Goal: Task Accomplishment & Management: Complete application form

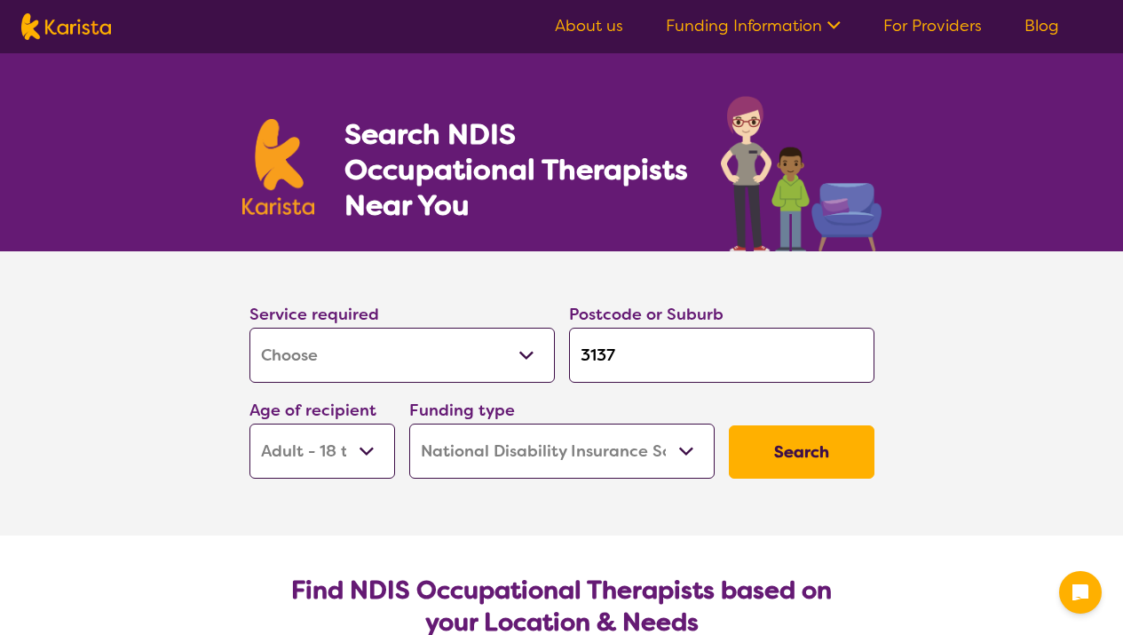
select select "[MEDICAL_DATA]"
select select "AD"
select select "NDIS"
select select "[MEDICAL_DATA]"
select select "AD"
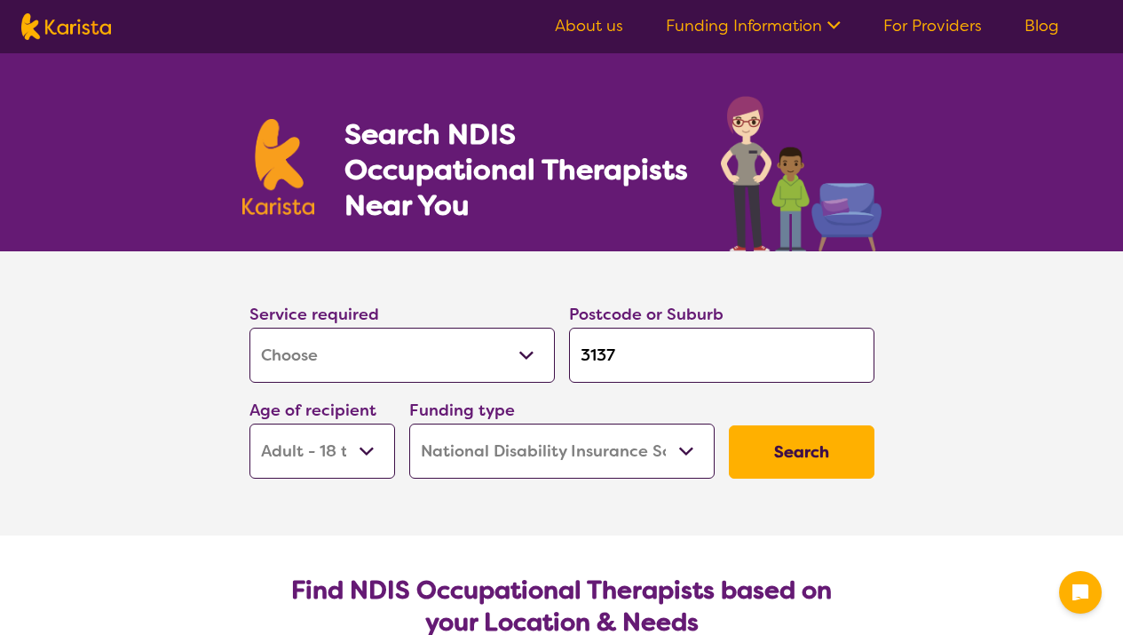
select select "NDIS"
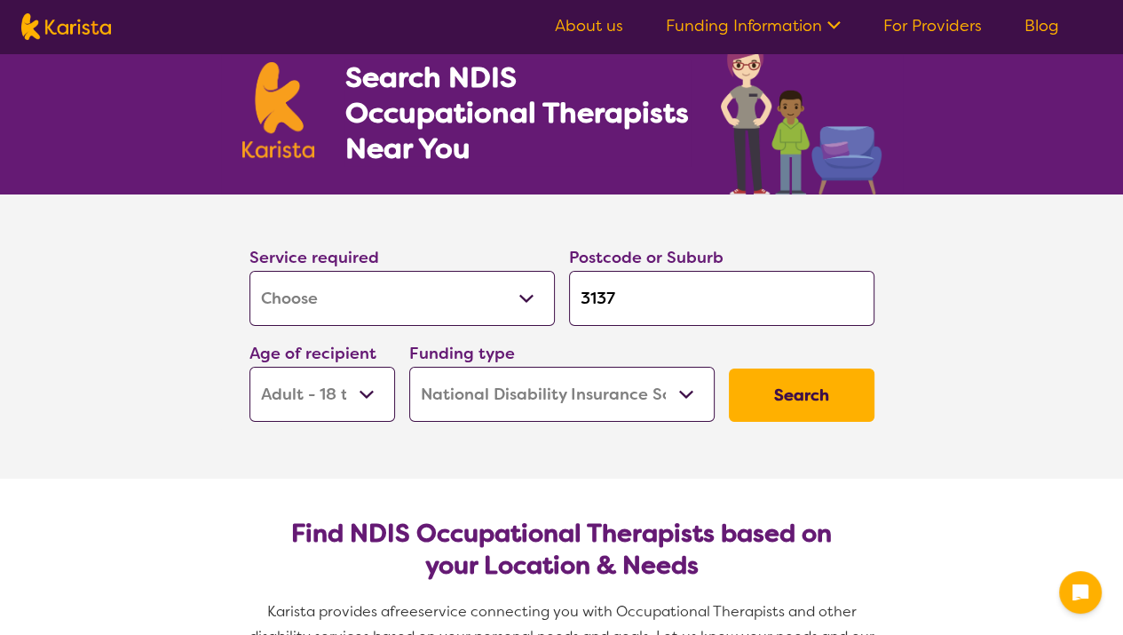
click at [644, 287] on input "3137" at bounding box center [721, 298] width 305 height 55
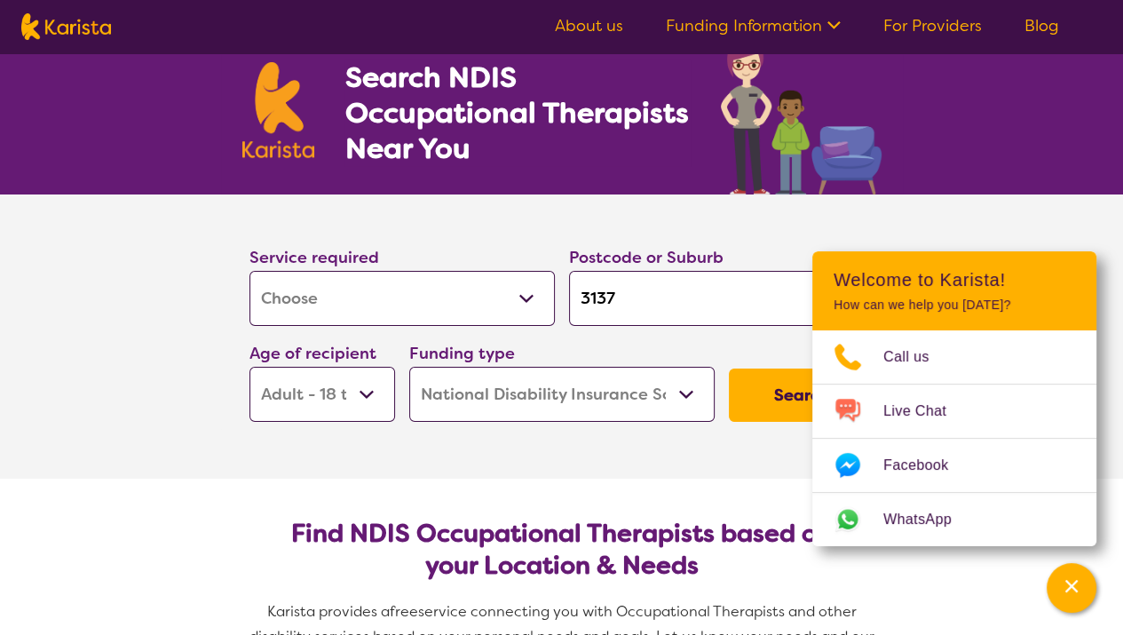
type input "313"
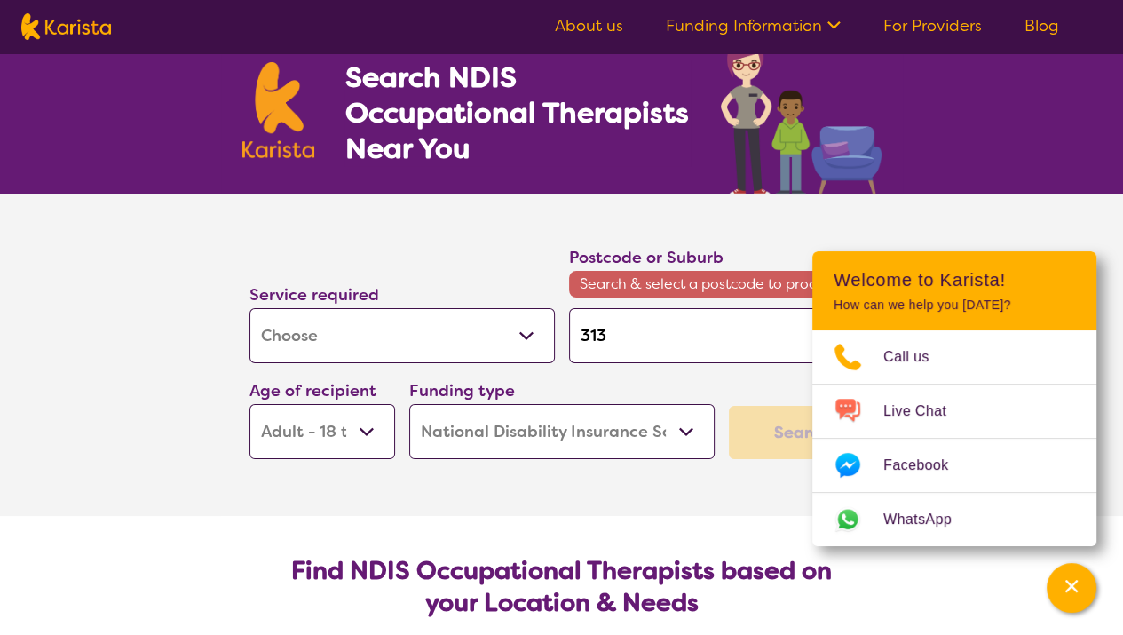
type input "31"
type input "3"
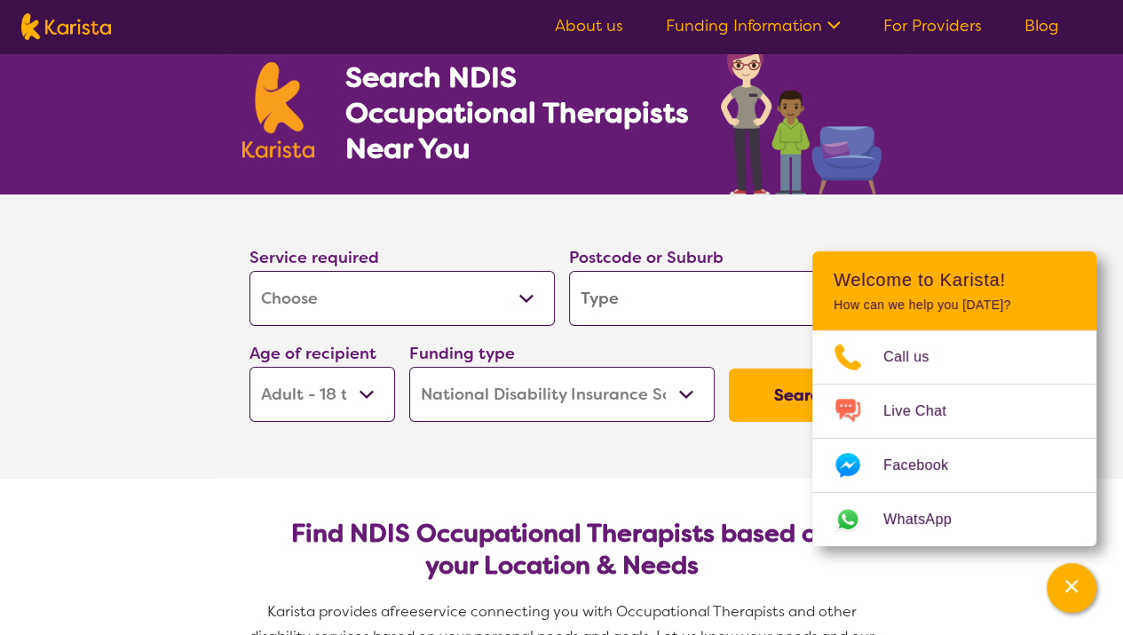
type input "b"
type input "bl"
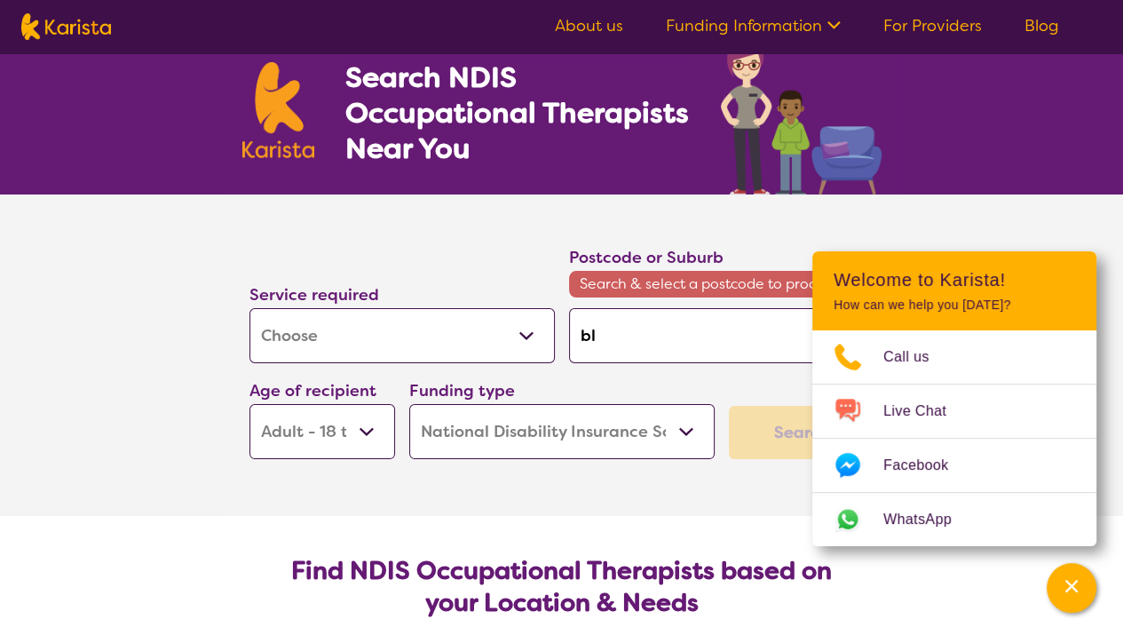
type input "bla"
type input "blac"
type input "black"
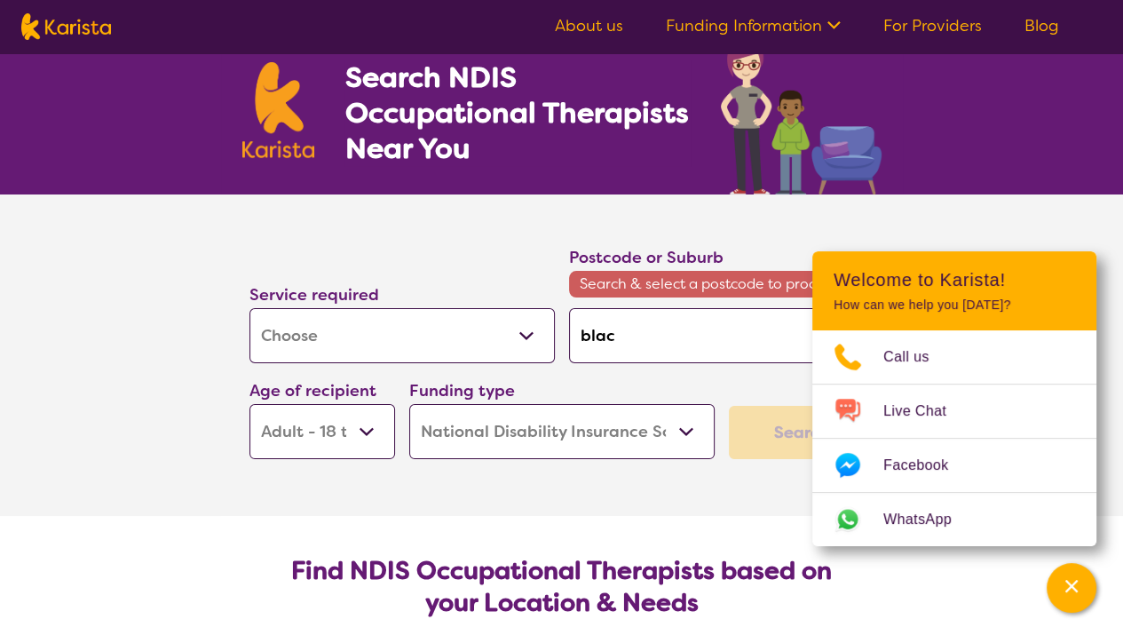
type input "black"
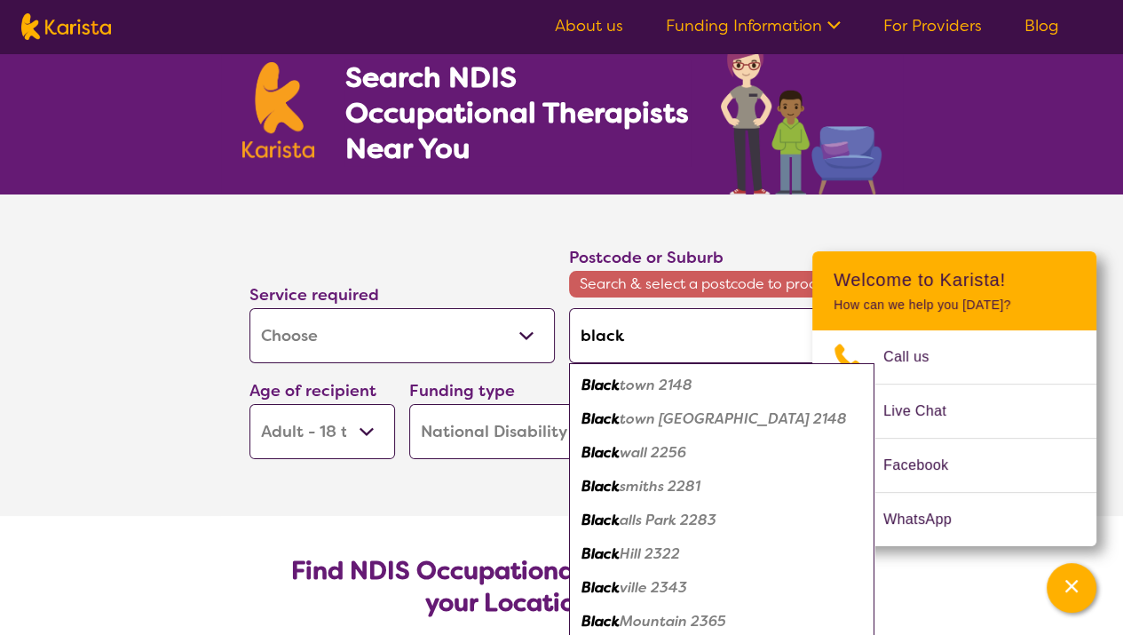
type input "blackb"
type input "blackbu"
type input "blackbur"
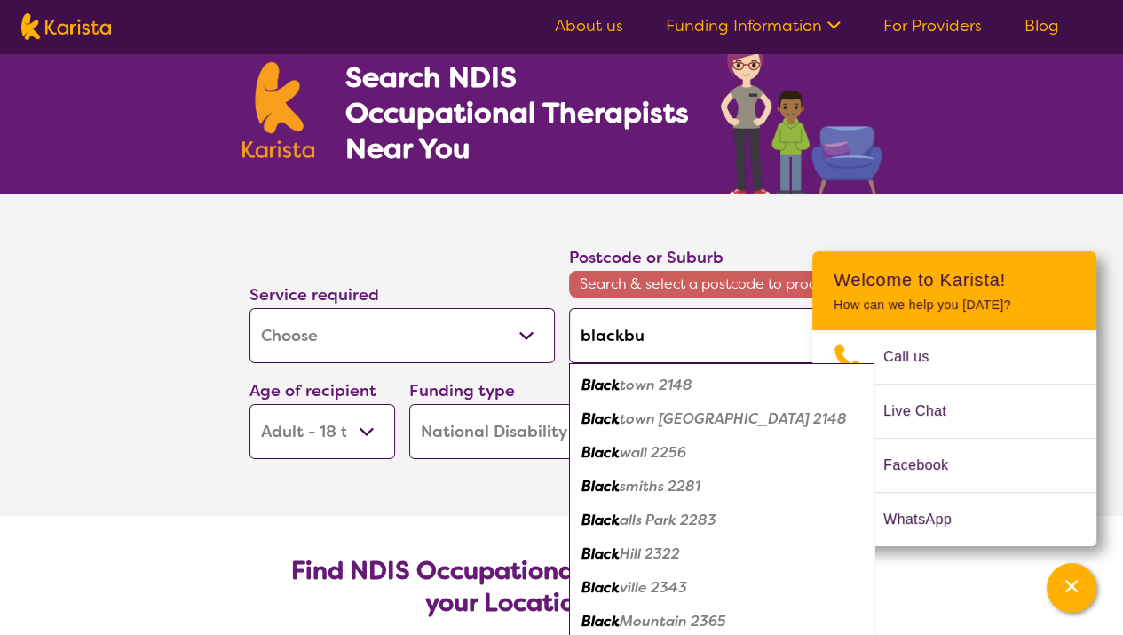
type input "blackbur"
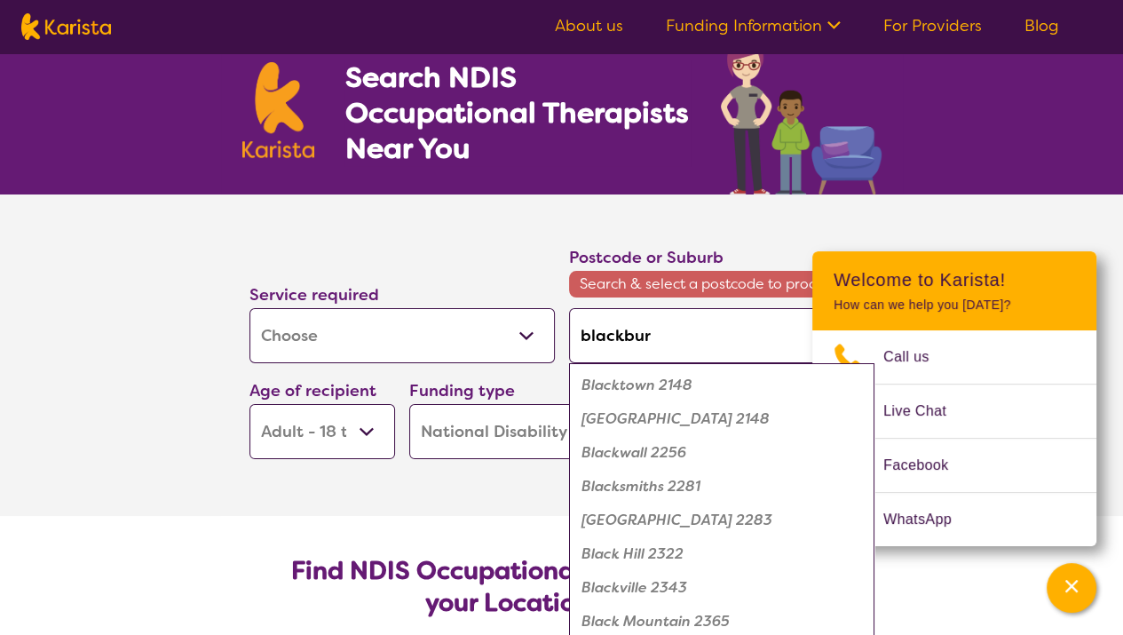
type input "[PERSON_NAME]"
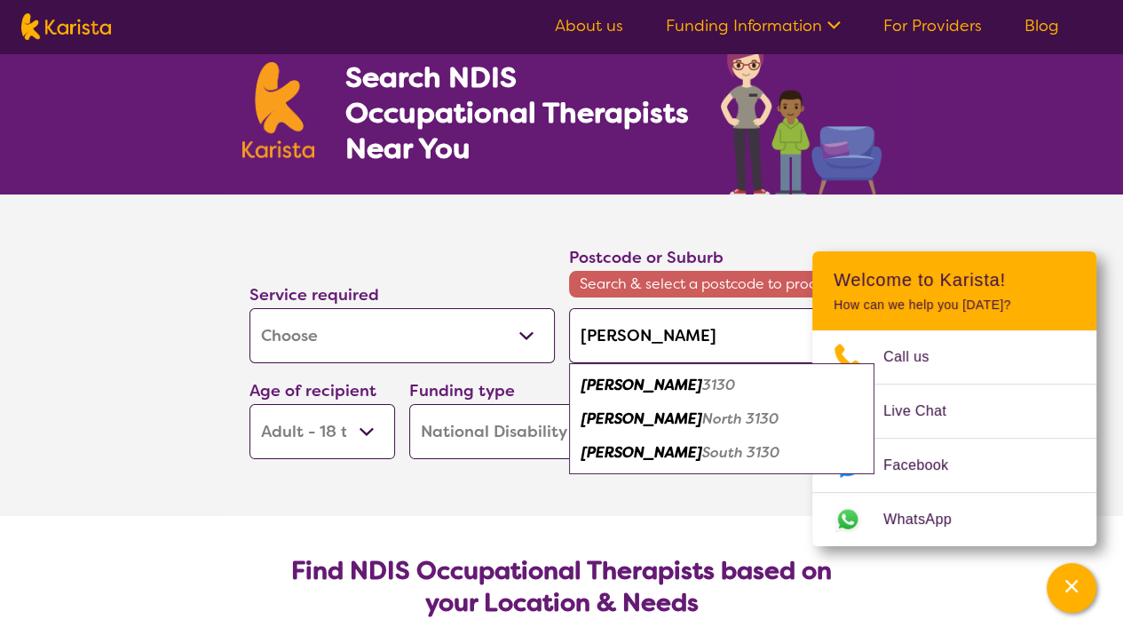
click at [702, 388] on em "3130" at bounding box center [718, 384] width 33 height 19
type input "3130"
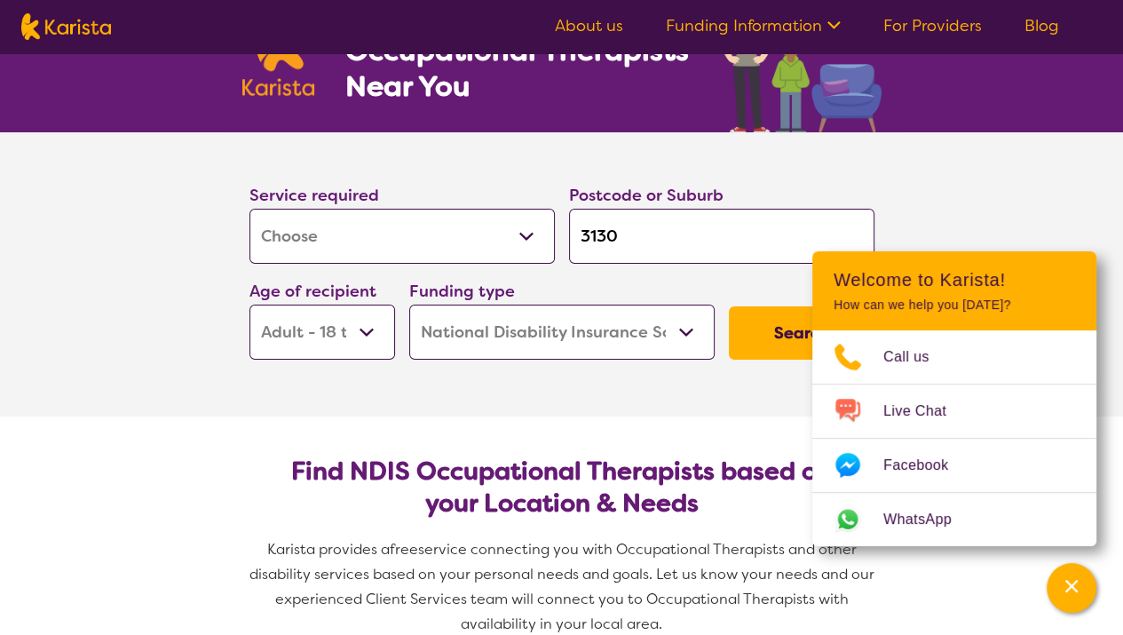
scroll to position [120, 0]
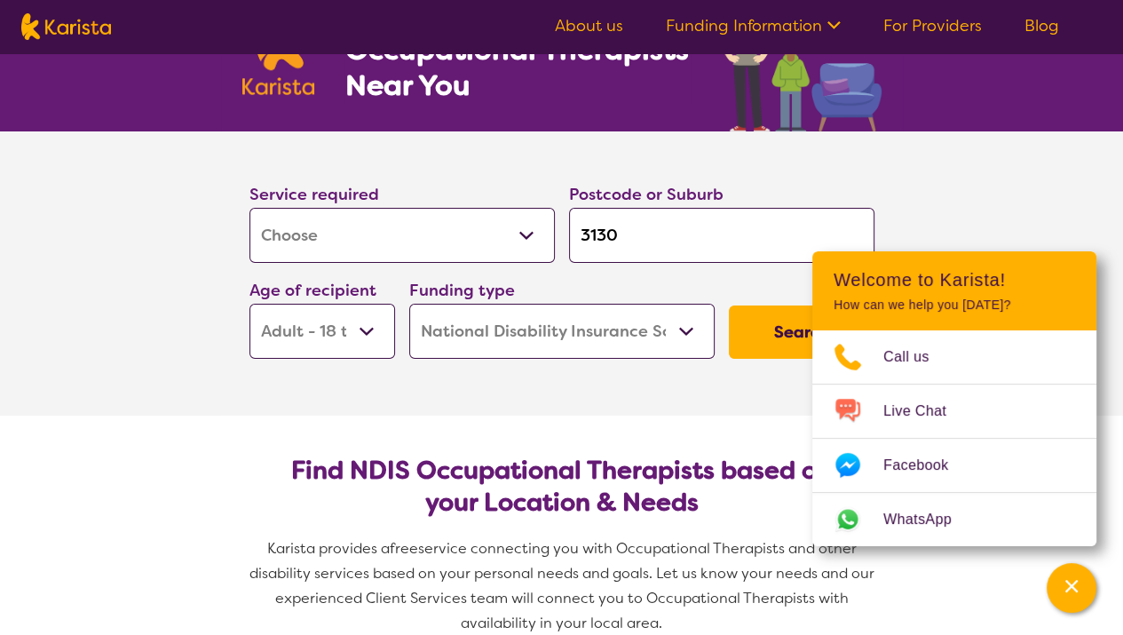
click at [363, 332] on select "Early Childhood - 0 to 9 Child - 10 to 11 Adolescent - 12 to 17 Adult - 18 to 6…" at bounding box center [322, 331] width 146 height 55
click at [249, 304] on select "Early Childhood - 0 to 9 Child - 10 to 11 Adolescent - 12 to 17 Adult - 18 to 6…" at bounding box center [322, 331] width 146 height 55
click at [359, 342] on select "Early Childhood - 0 to 9 Child - 10 to 11 Adolescent - 12 to 17 Adult - 18 to 6…" at bounding box center [322, 331] width 146 height 55
click at [249, 304] on select "Early Childhood - 0 to 9 Child - 10 to 11 Adolescent - 12 to 17 Adult - 18 to 6…" at bounding box center [322, 331] width 146 height 55
click at [642, 334] on select "Home Care Package (HCP) National Disability Insurance Scheme (NDIS) I don't know" at bounding box center [561, 331] width 305 height 55
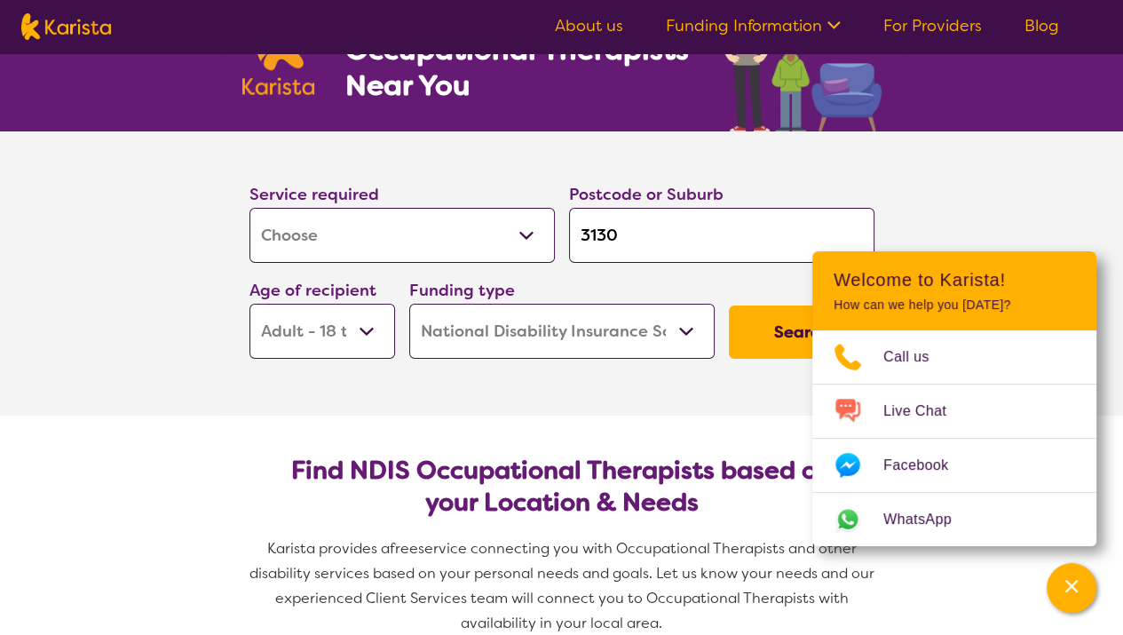
click at [642, 334] on select "Home Care Package (HCP) National Disability Insurance Scheme (NDIS) I don't know" at bounding box center [561, 331] width 305 height 55
click at [1077, 585] on icon "Channel Menu" at bounding box center [1071, 586] width 18 height 18
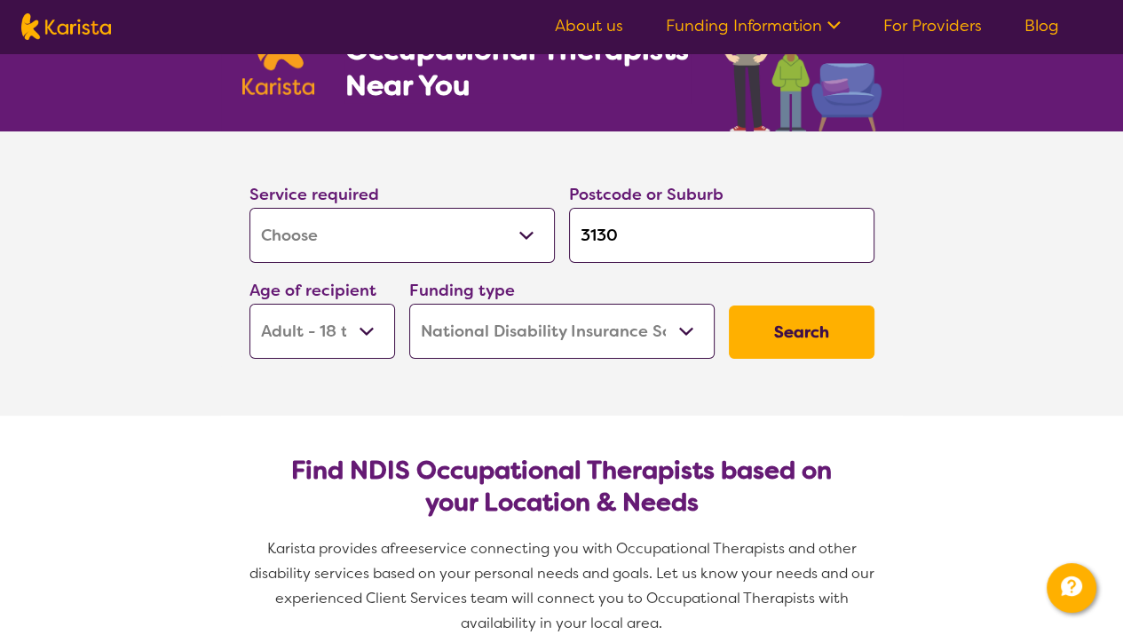
click at [777, 309] on button "Search" at bounding box center [802, 331] width 146 height 53
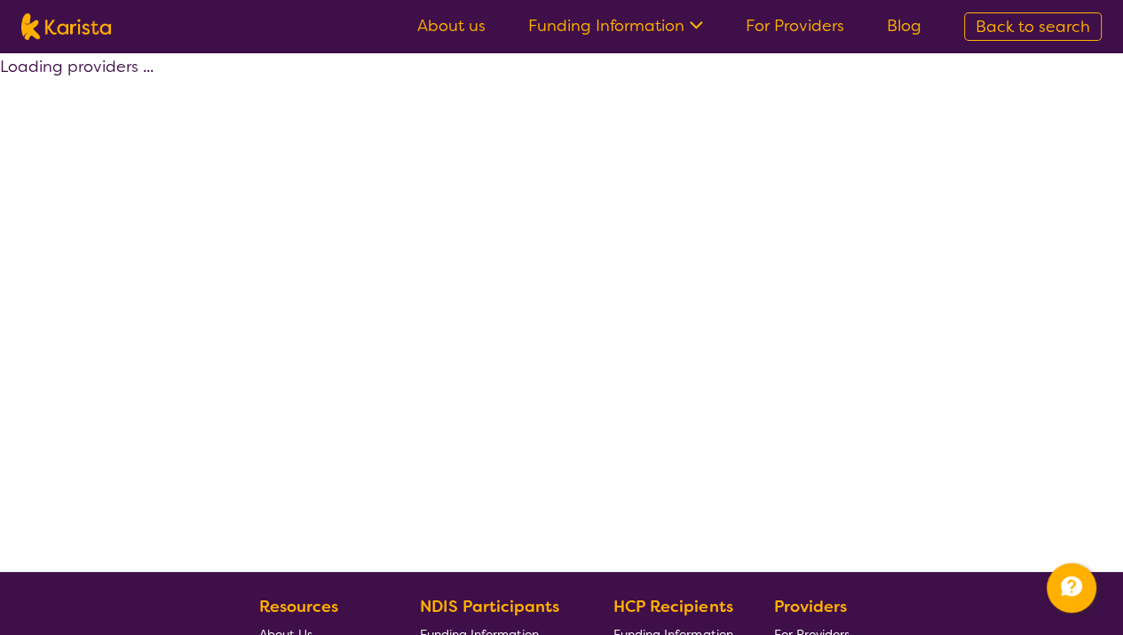
select select "by_score"
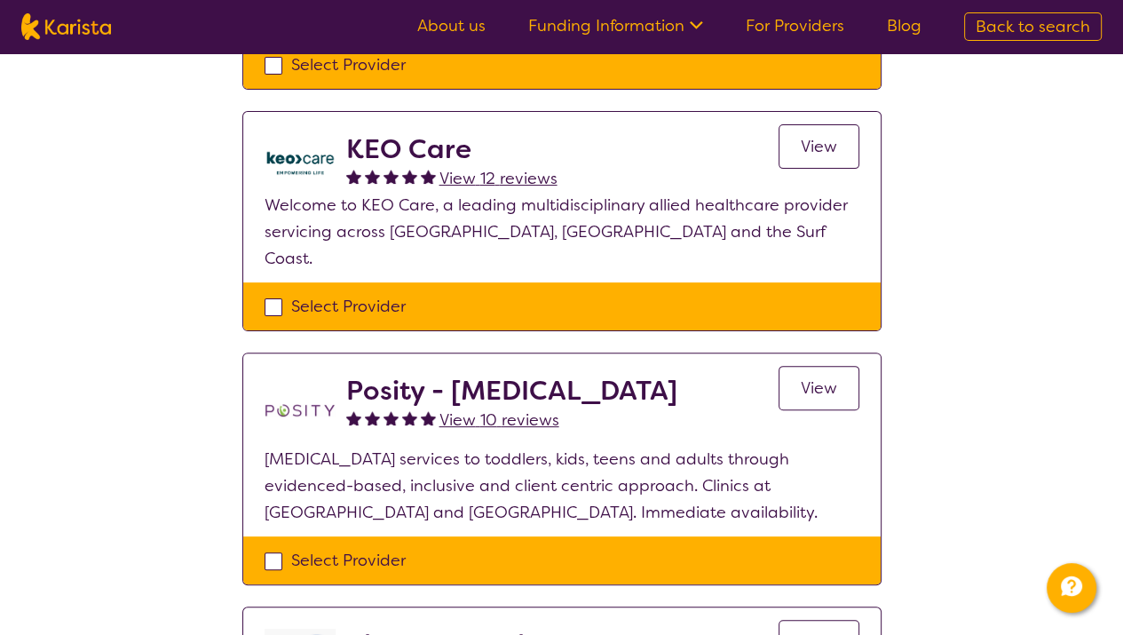
scroll to position [354, 0]
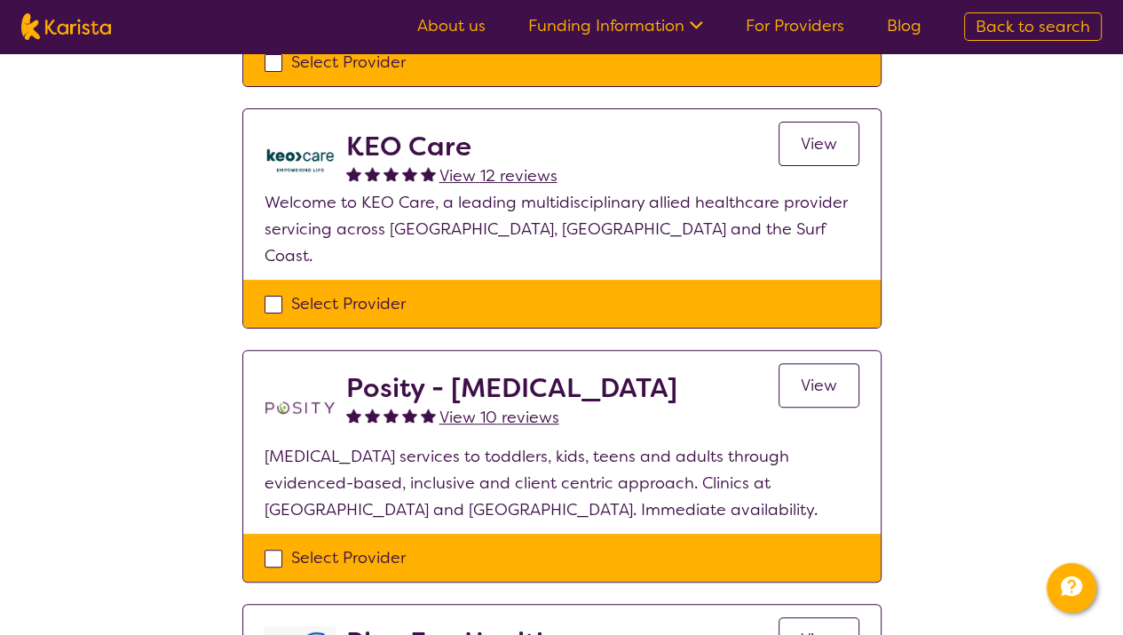
click at [270, 544] on div "Select Provider" at bounding box center [561, 557] width 595 height 27
checkbox input "true"
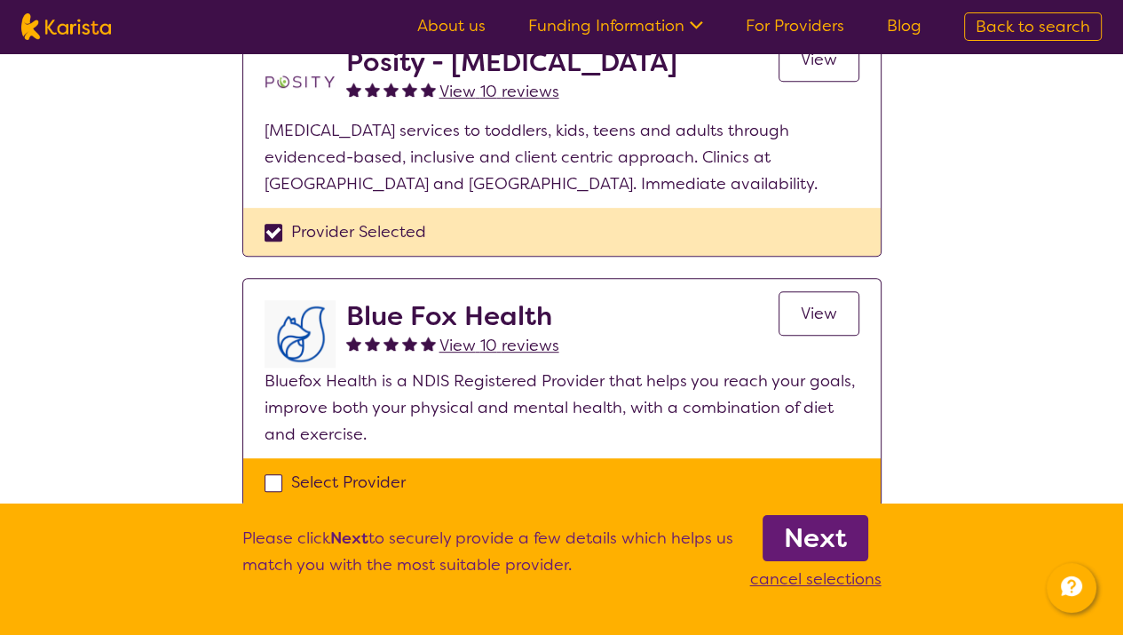
scroll to position [681, 0]
click at [808, 543] on b "Next" at bounding box center [815, 537] width 63 height 35
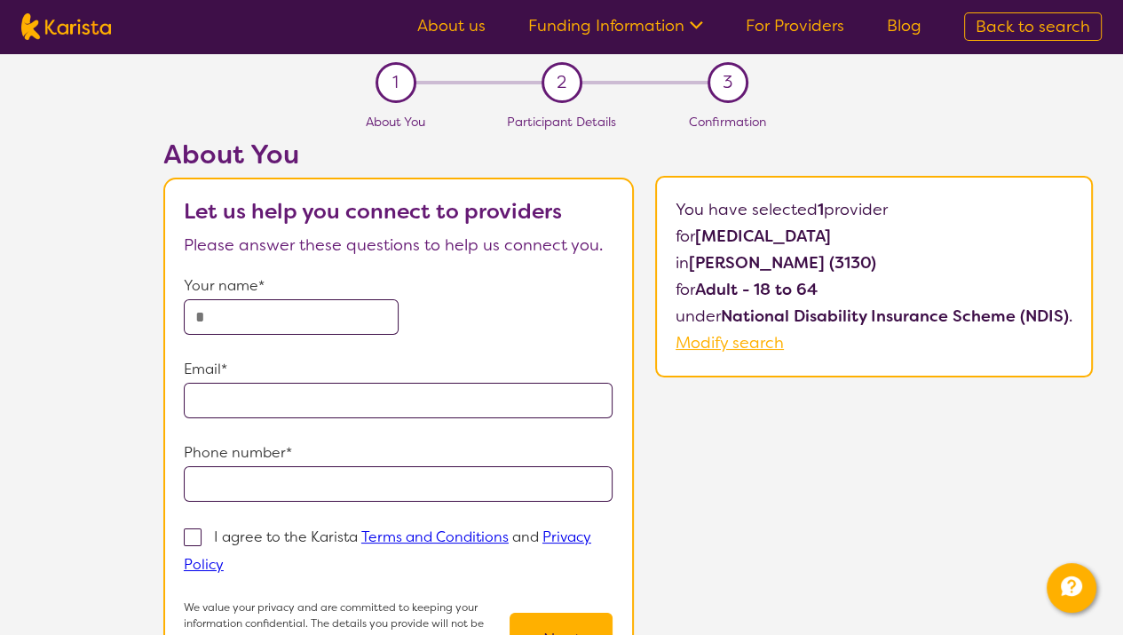
click at [309, 314] on input "text" at bounding box center [291, 316] width 215 height 35
type input "**********"
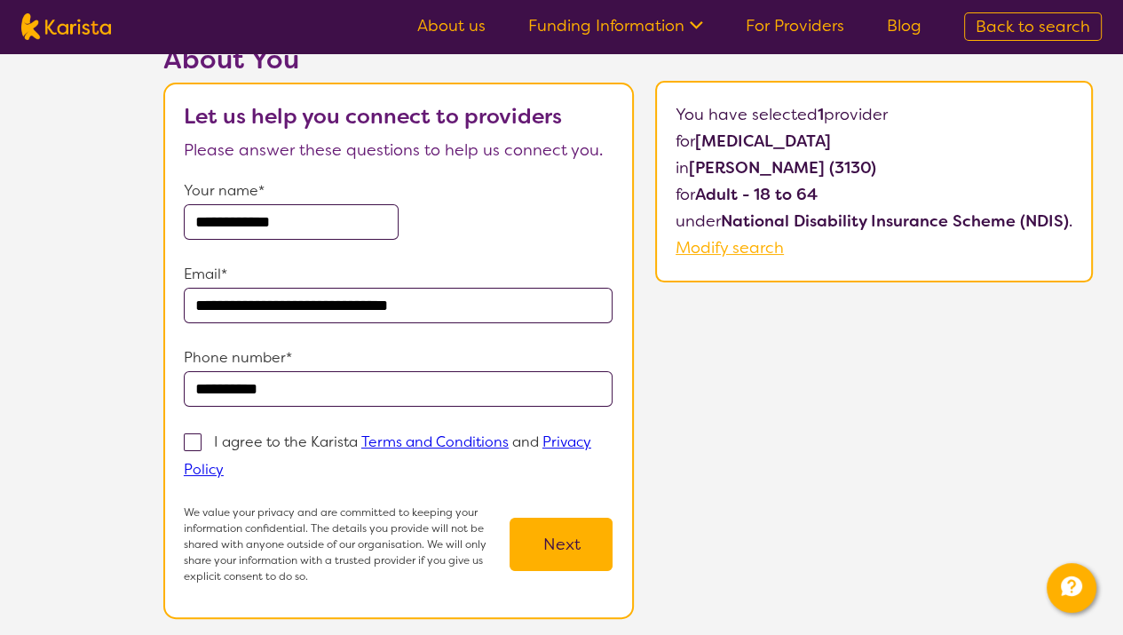
scroll to position [120, 0]
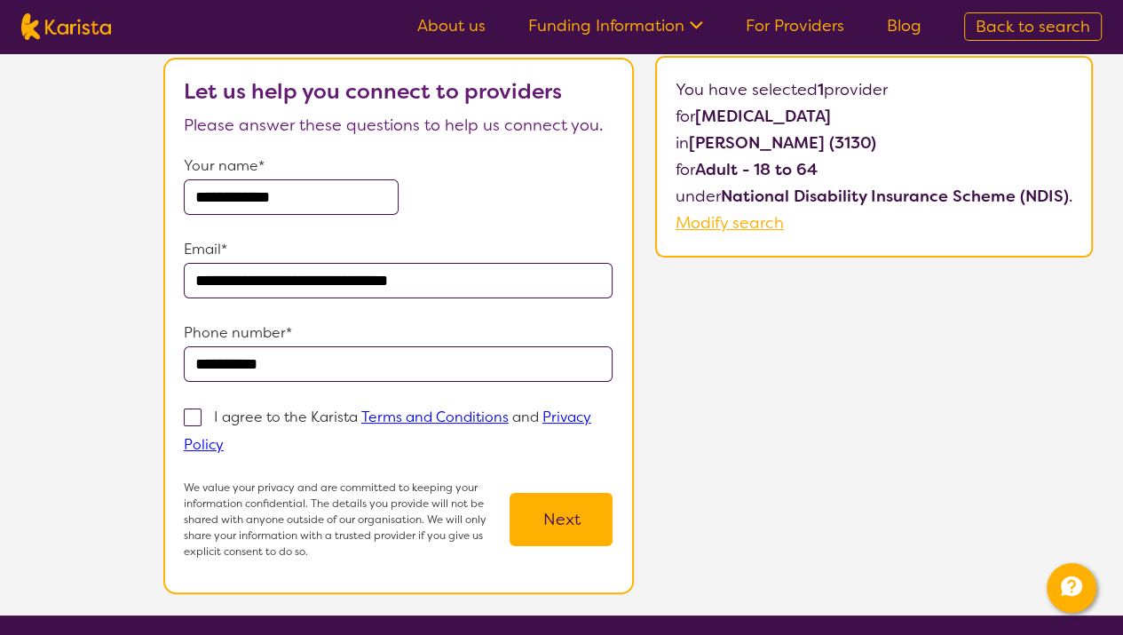
click at [188, 411] on span at bounding box center [193, 417] width 18 height 18
click at [224, 438] on input "I agree to the Karista Terms and Conditions and Privacy Policy" at bounding box center [230, 444] width 12 height 12
checkbox input "true"
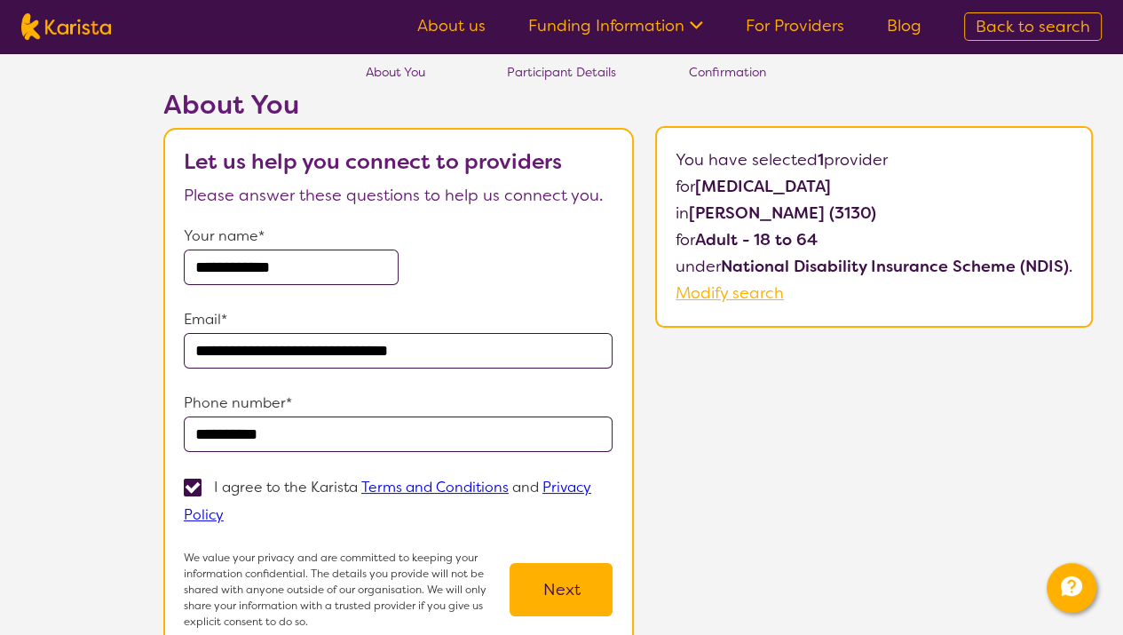
scroll to position [48, 0]
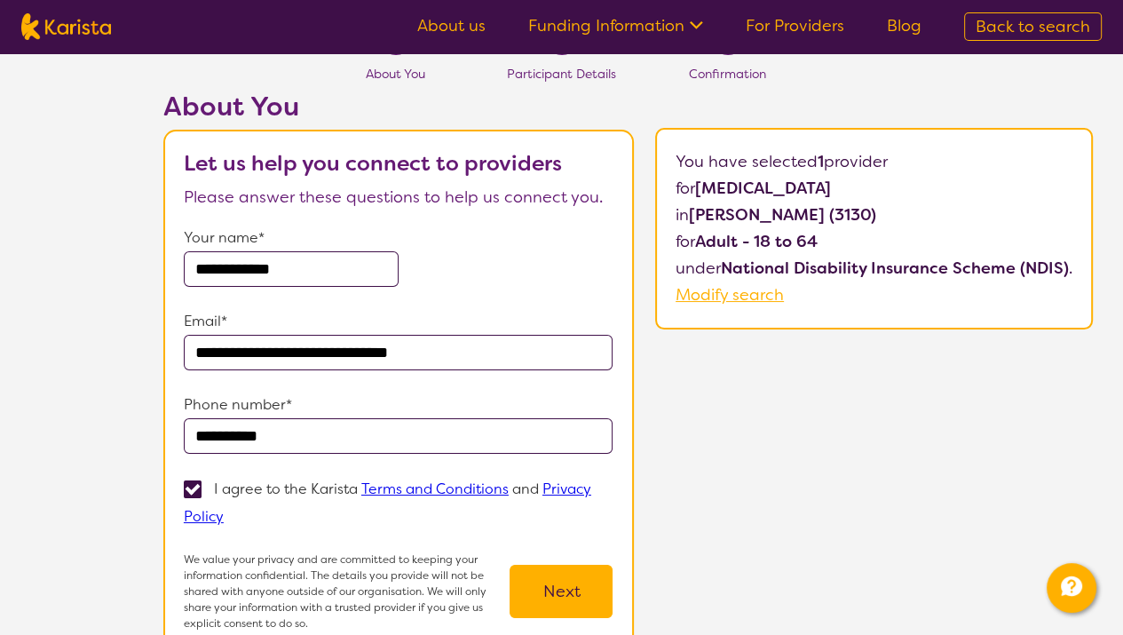
click at [554, 590] on button "Next" at bounding box center [560, 590] width 103 height 53
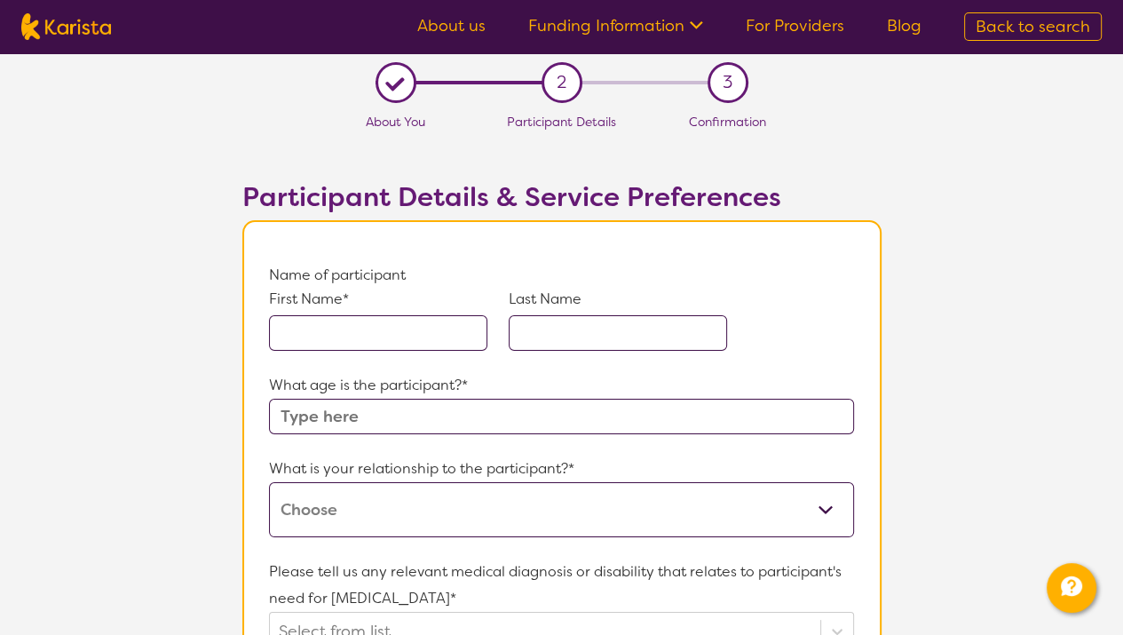
scroll to position [52, 0]
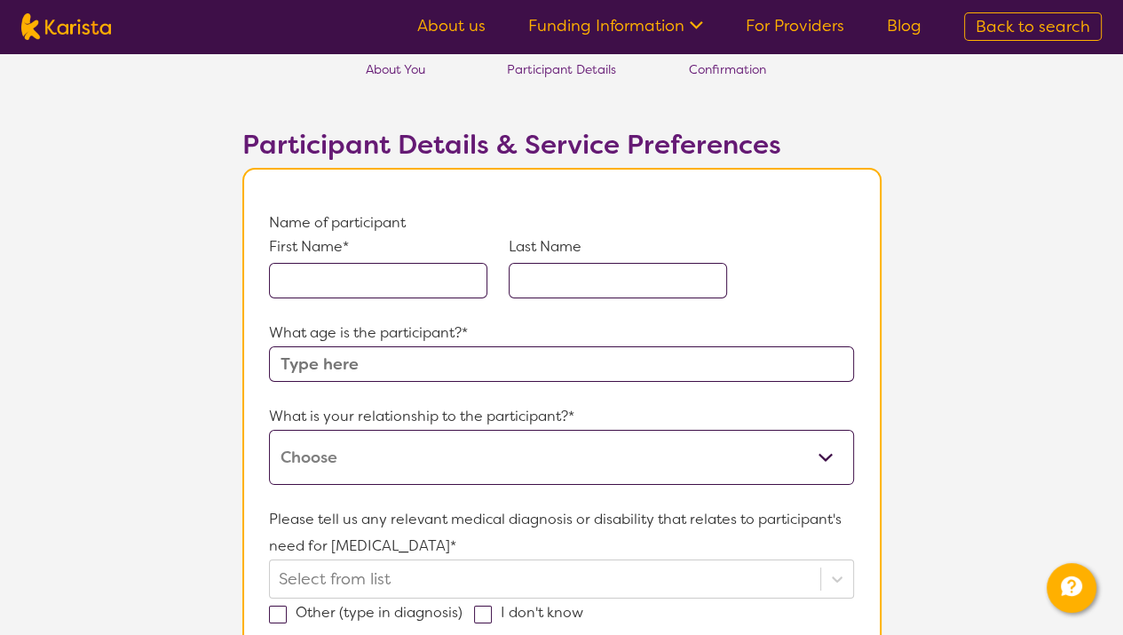
click at [395, 275] on input "text" at bounding box center [378, 280] width 218 height 35
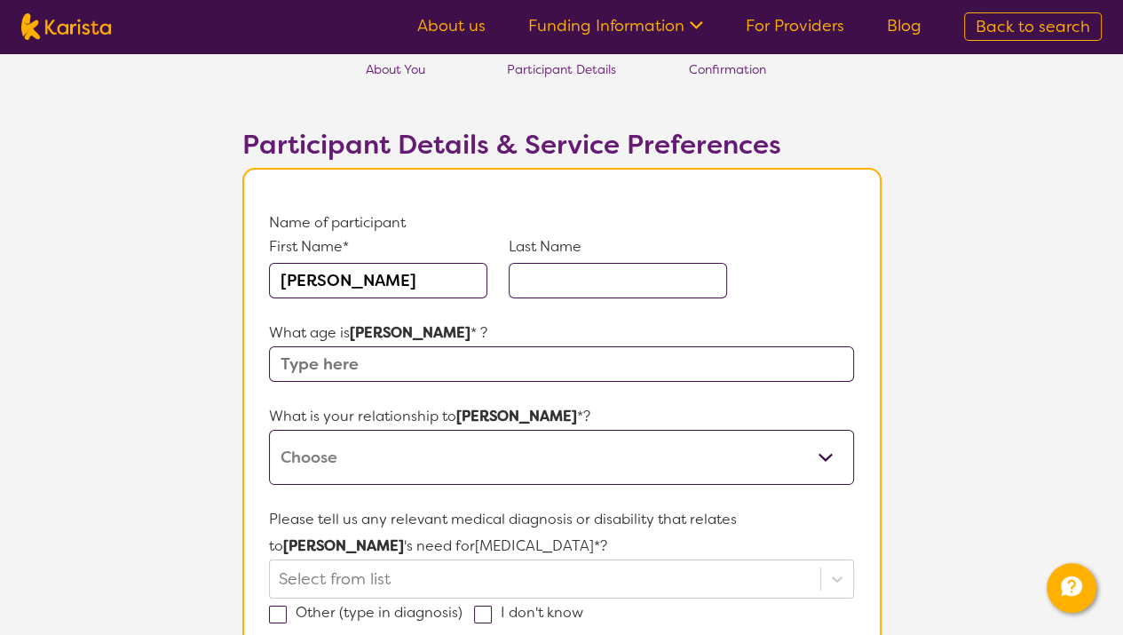
type input "[PERSON_NAME]"
click at [549, 279] on input "text" at bounding box center [617, 280] width 218 height 35
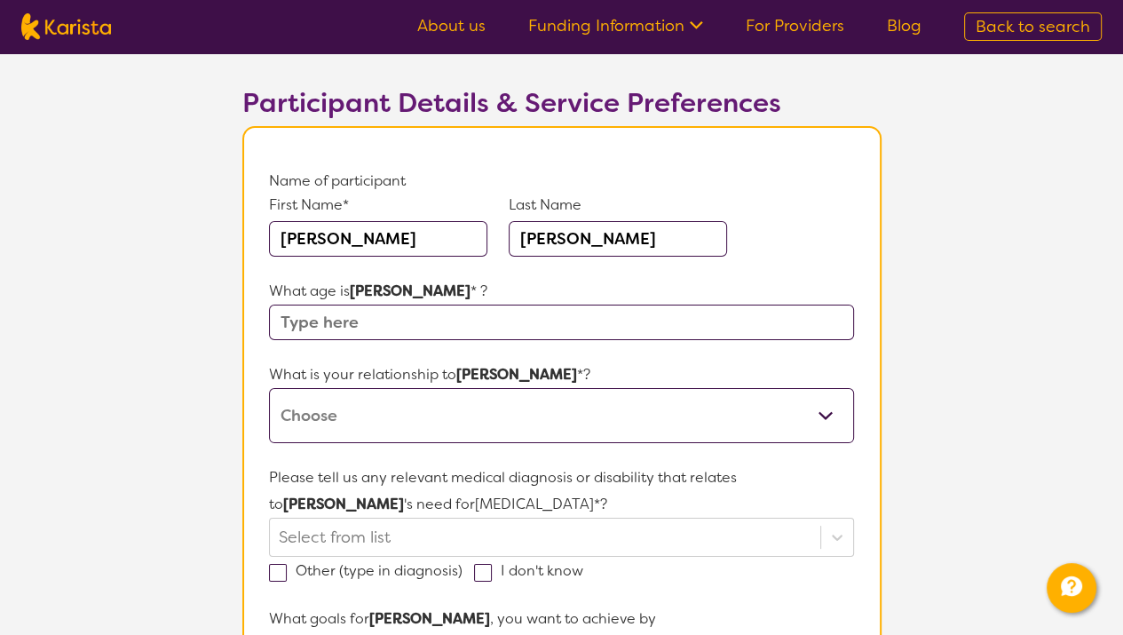
type input "[PERSON_NAME]"
click at [333, 329] on input "text" at bounding box center [561, 321] width 584 height 35
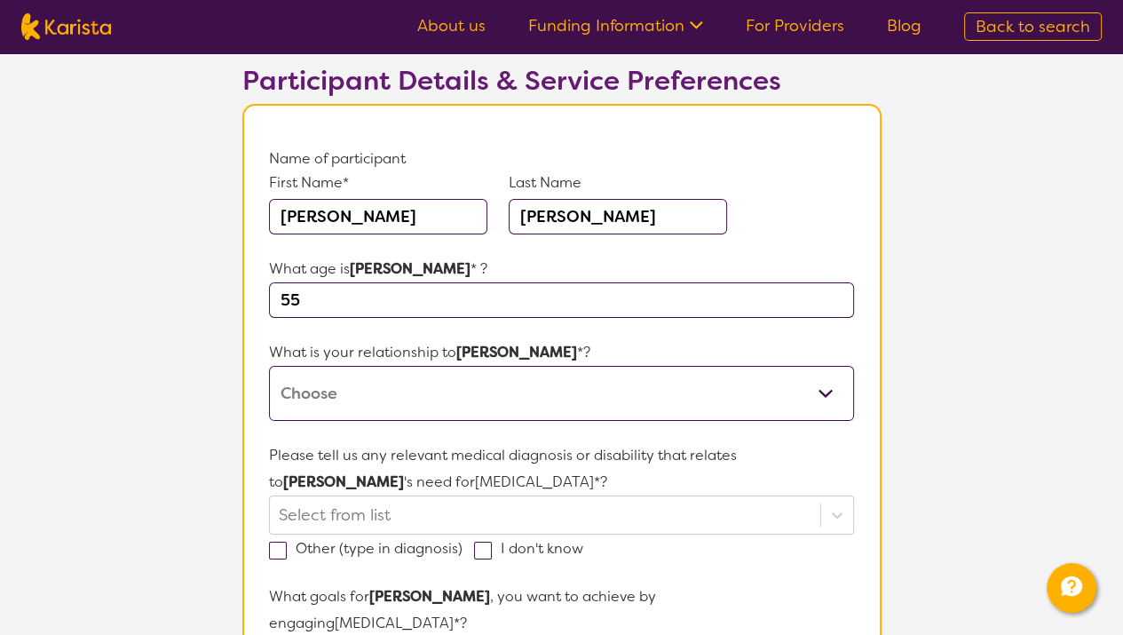
scroll to position [117, 0]
type input "55"
click at [335, 385] on select "This request is for myself I am their parent I am their child I am their spouse…" at bounding box center [561, 392] width 584 height 55
select select "I am their Support Coordinator"
click at [269, 365] on select "This request is for myself I am their parent I am their child I am their spouse…" at bounding box center [561, 392] width 584 height 55
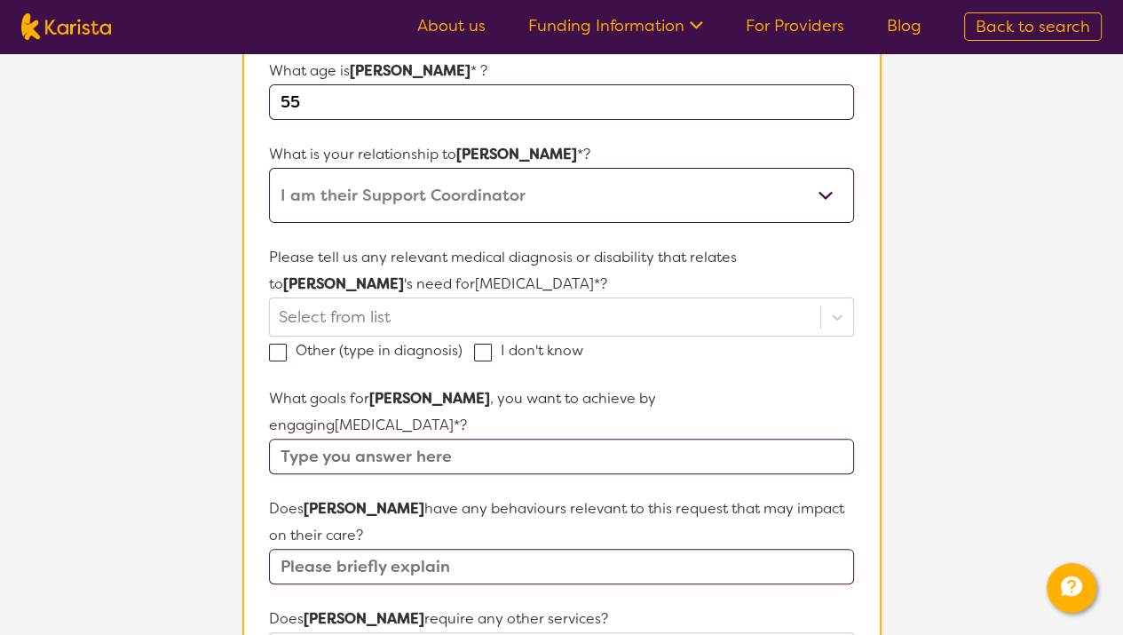
scroll to position [339, 0]
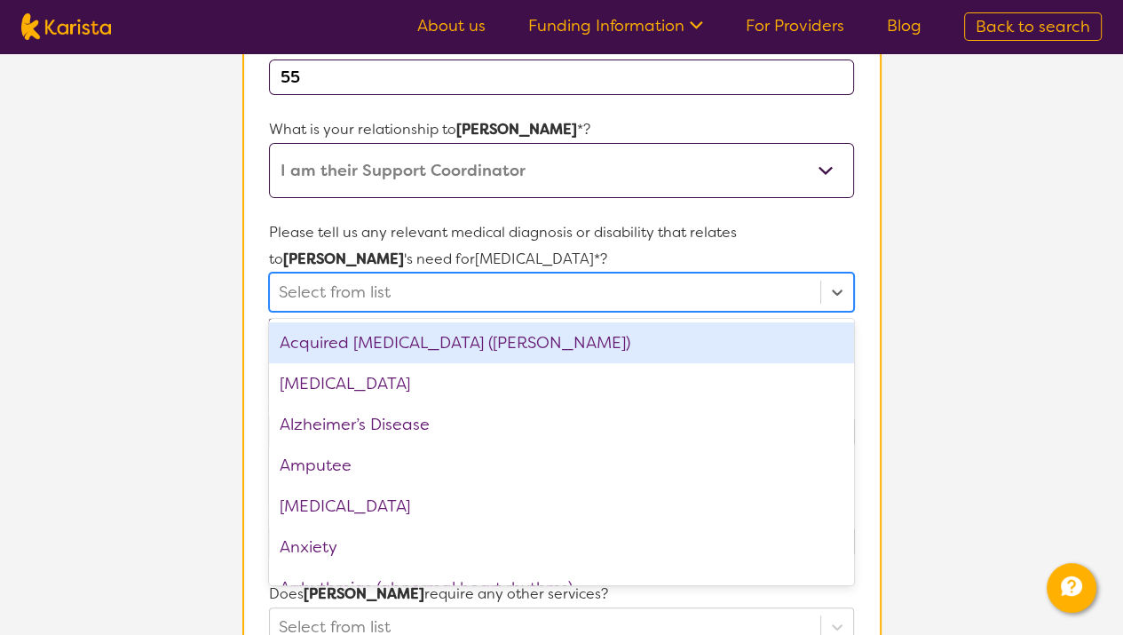
click at [309, 296] on div at bounding box center [545, 292] width 532 height 30
type input "he"
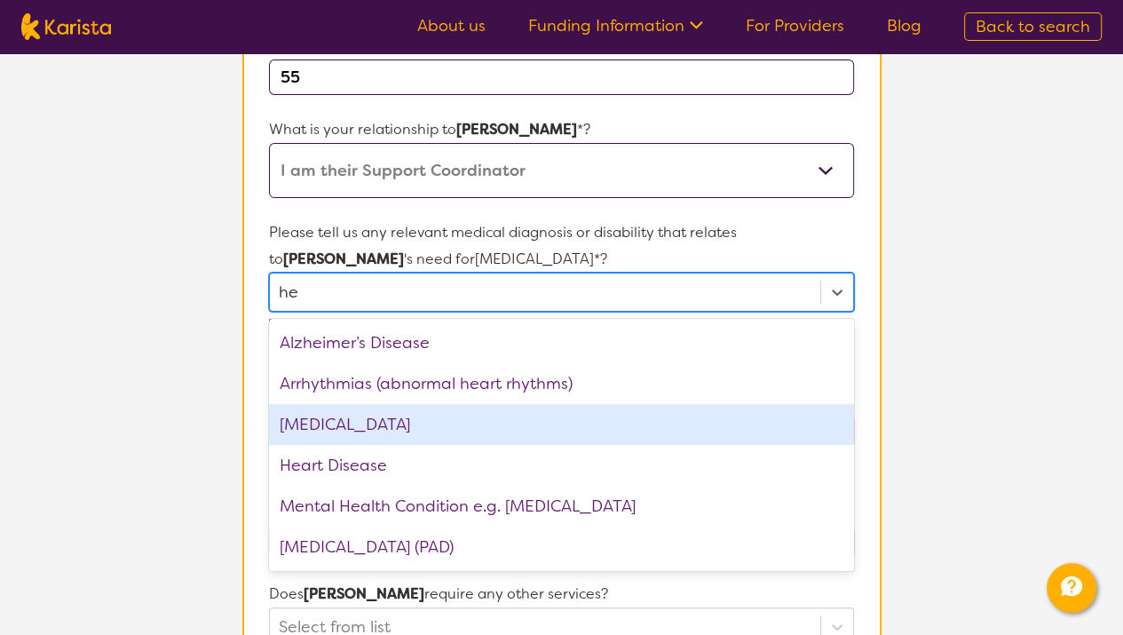
click at [319, 422] on div "[MEDICAL_DATA]" at bounding box center [561, 424] width 584 height 41
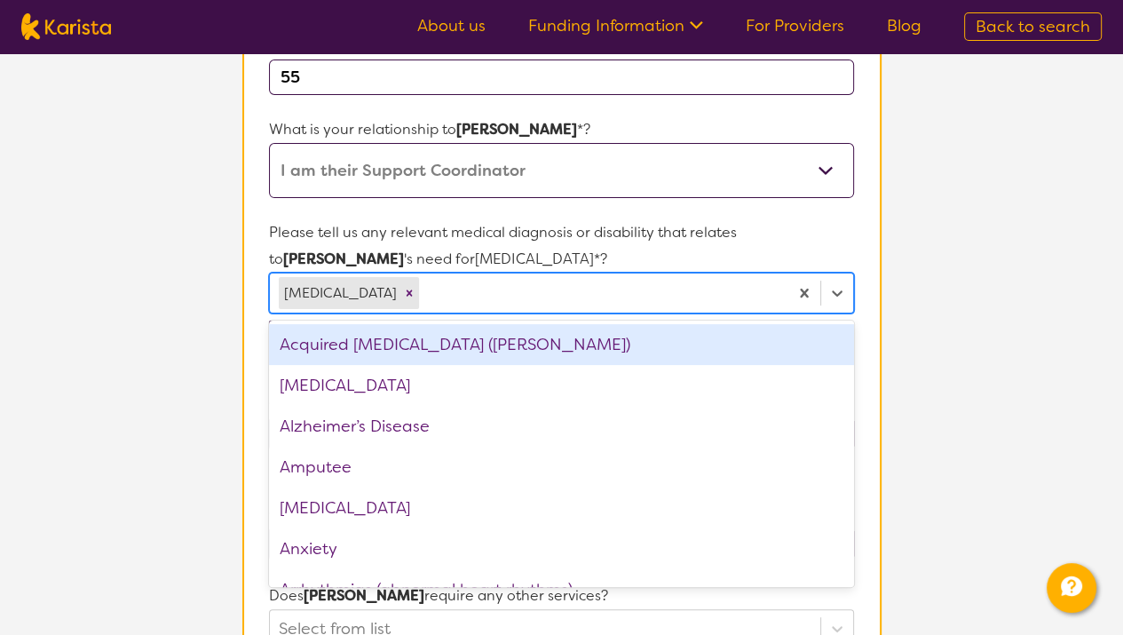
click at [139, 367] on section "L About You 2 Participant Details 3 Confirmation Participant Details & Service …" at bounding box center [561, 510] width 1123 height 1593
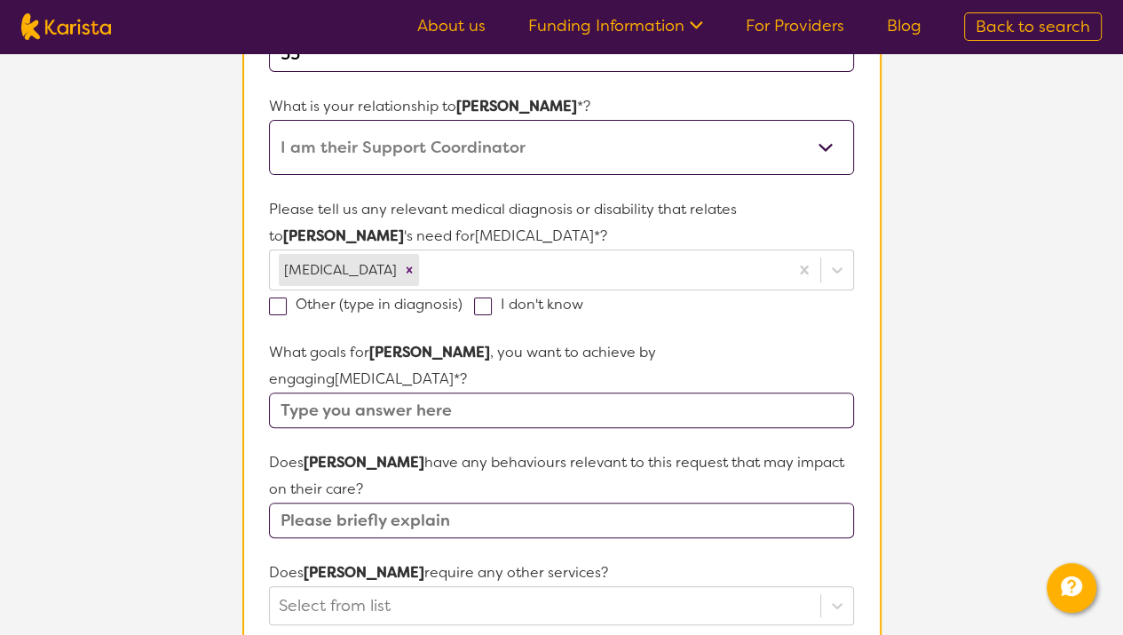
scroll to position [366, 0]
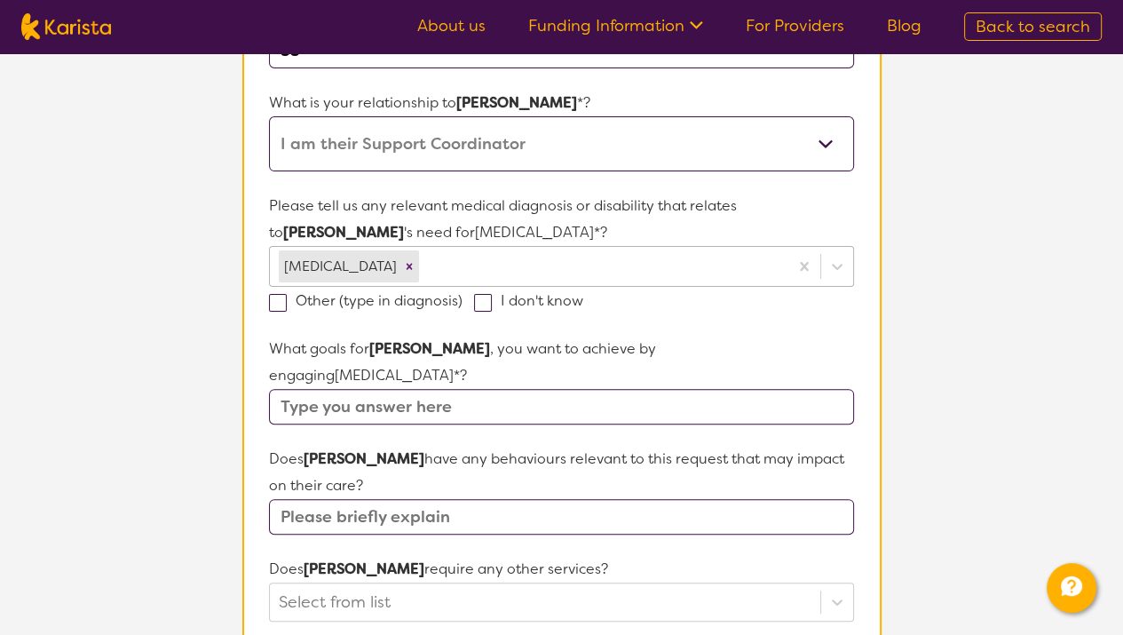
click at [429, 266] on div at bounding box center [600, 266] width 356 height 30
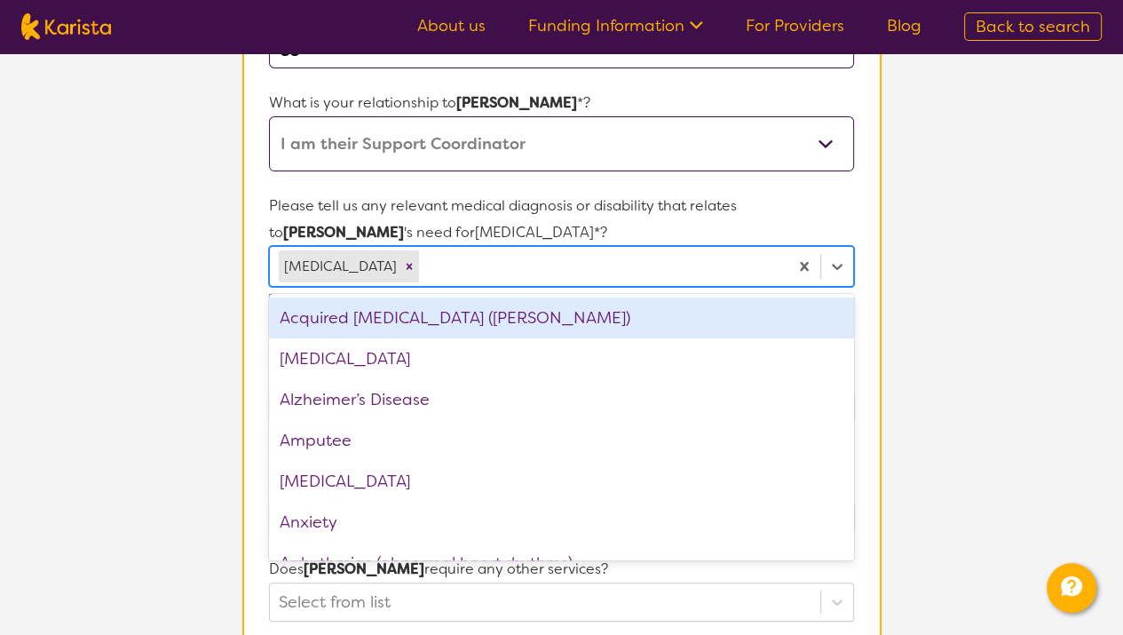
click at [152, 371] on section "L About You 2 Participant Details 3 Confirmation Participant Details & Service …" at bounding box center [561, 484] width 1123 height 1593
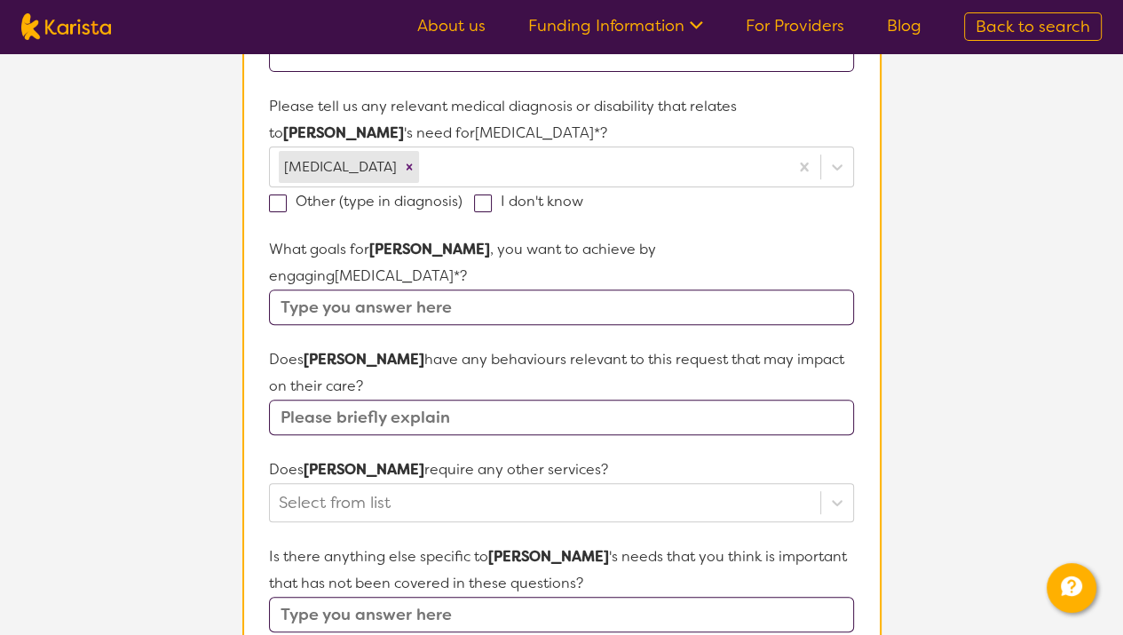
scroll to position [501, 0]
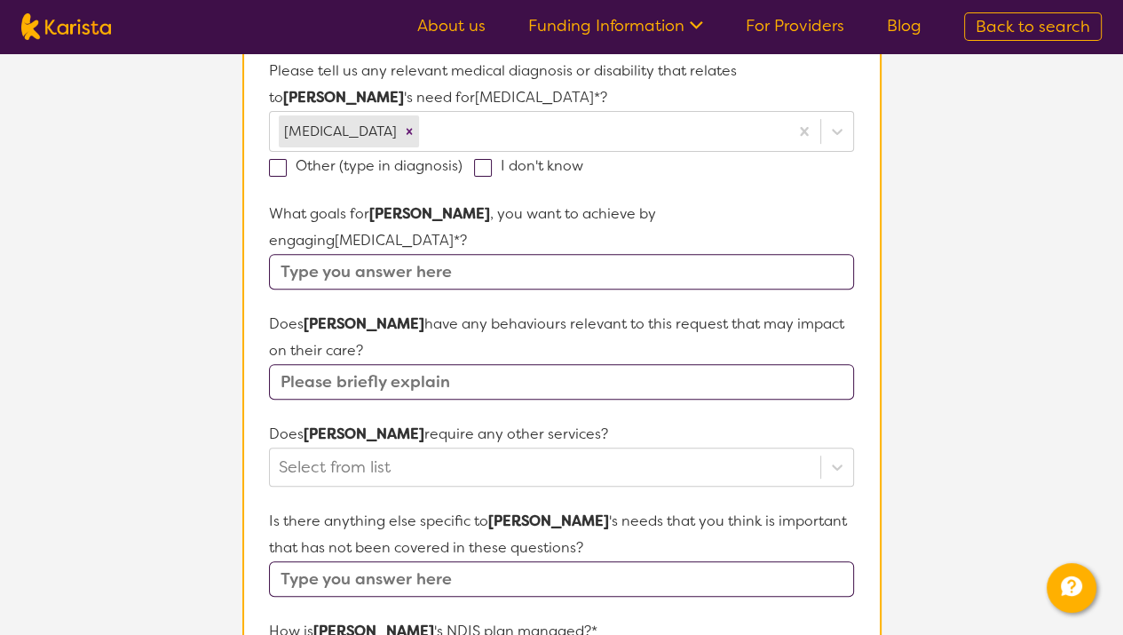
click at [373, 256] on input "text" at bounding box center [561, 271] width 584 height 35
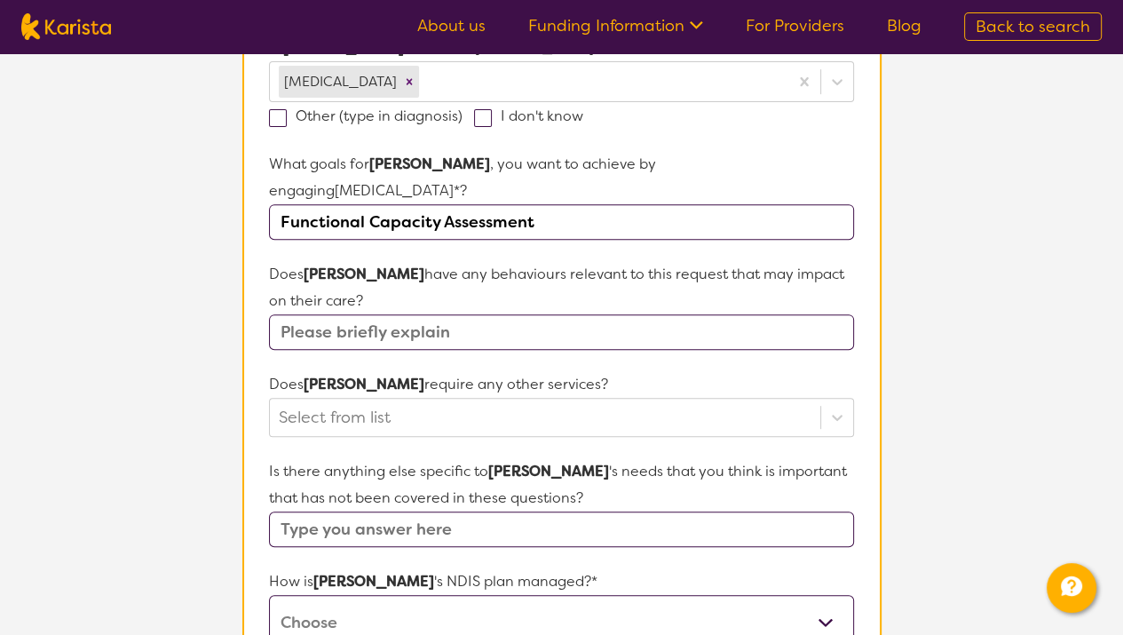
type input "Functional Capacity Assessment"
click at [484, 314] on input "text" at bounding box center [561, 331] width 584 height 35
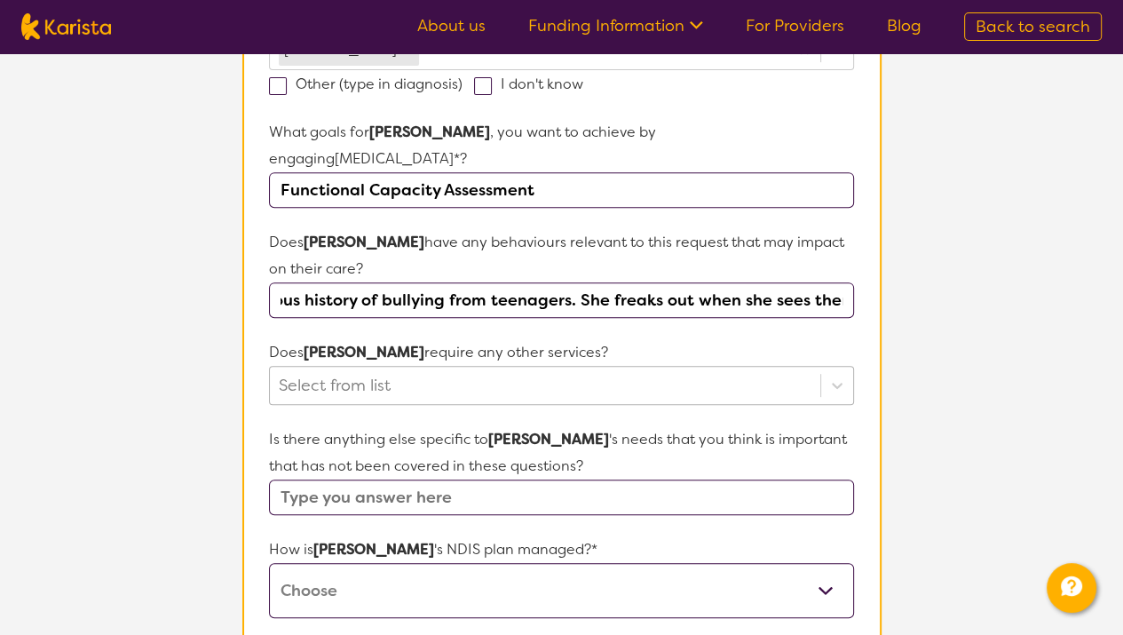
scroll to position [655, 0]
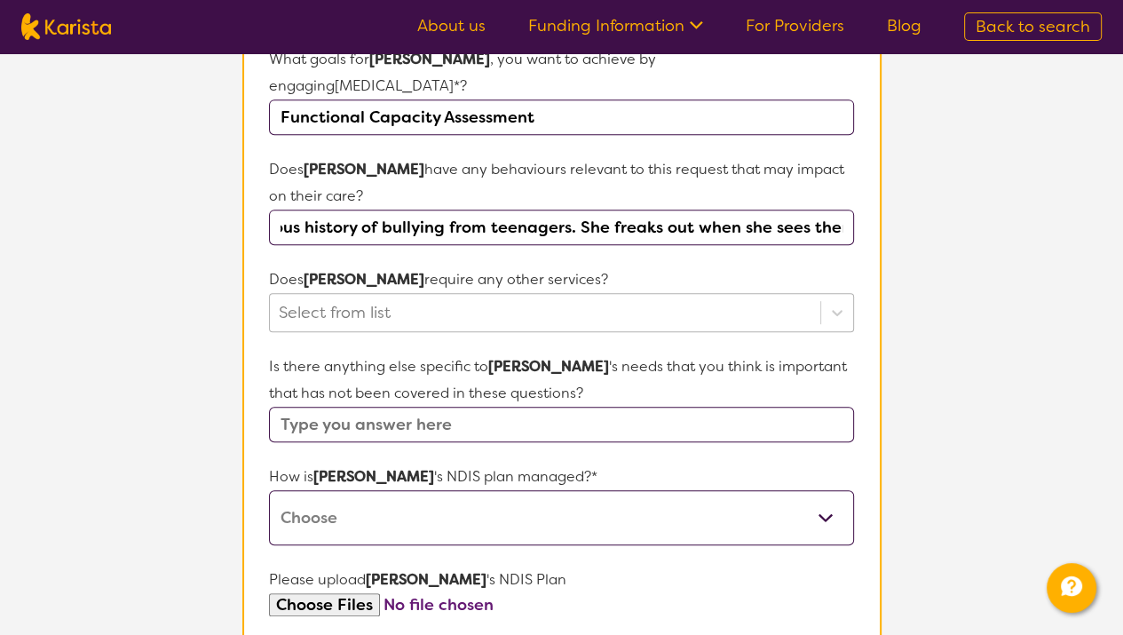
type input "She is currently homeless and is jumping around friend places suburb to suburb …"
click at [453, 297] on div at bounding box center [545, 312] width 532 height 30
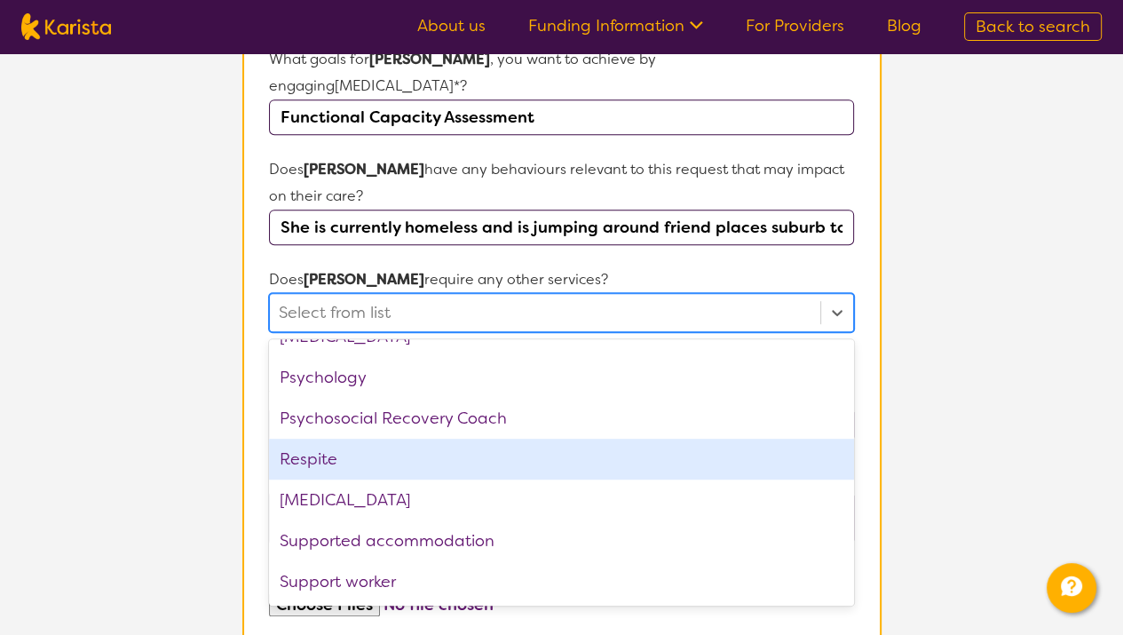
scroll to position [598, 0]
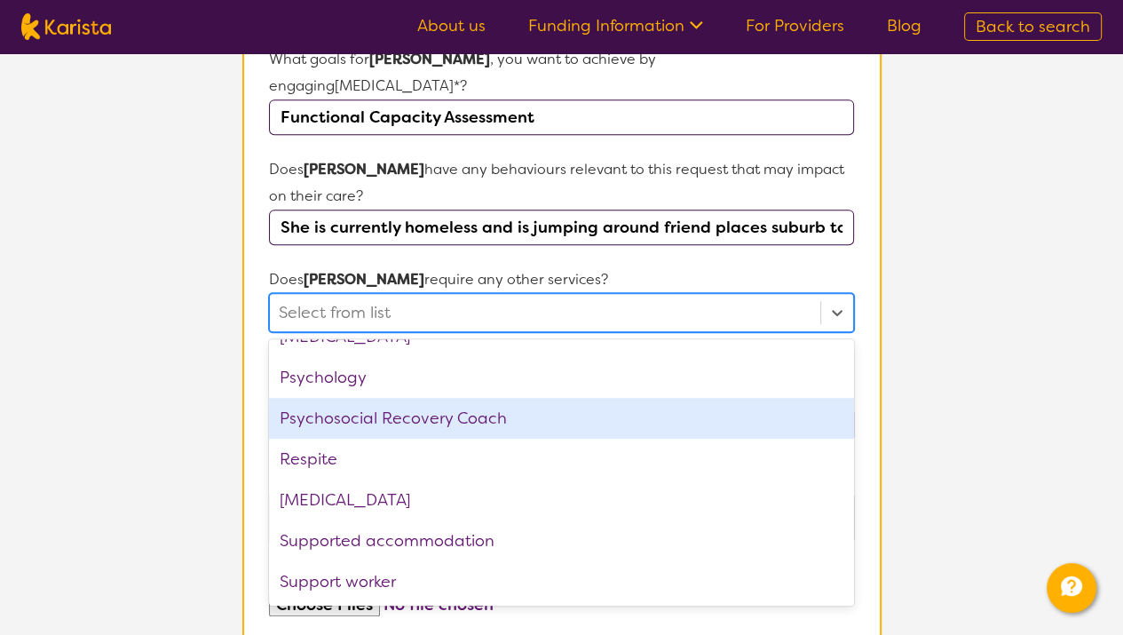
click at [138, 385] on section "L About You 2 Participant Details 3 Confirmation Participant Details & Service …" at bounding box center [561, 194] width 1123 height 1593
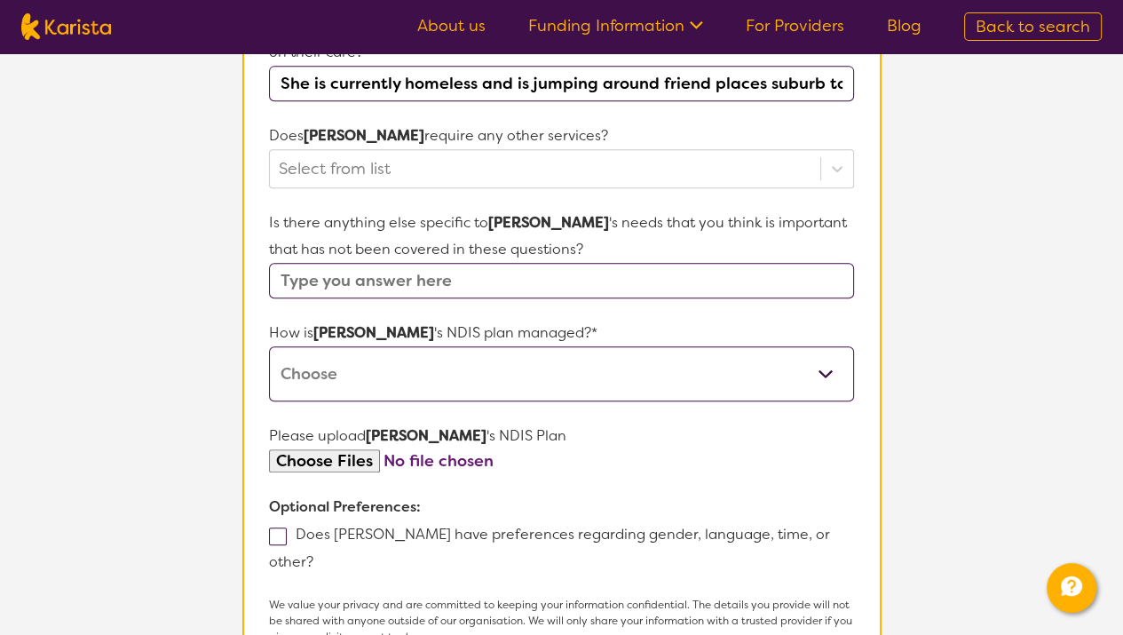
scroll to position [813, 0]
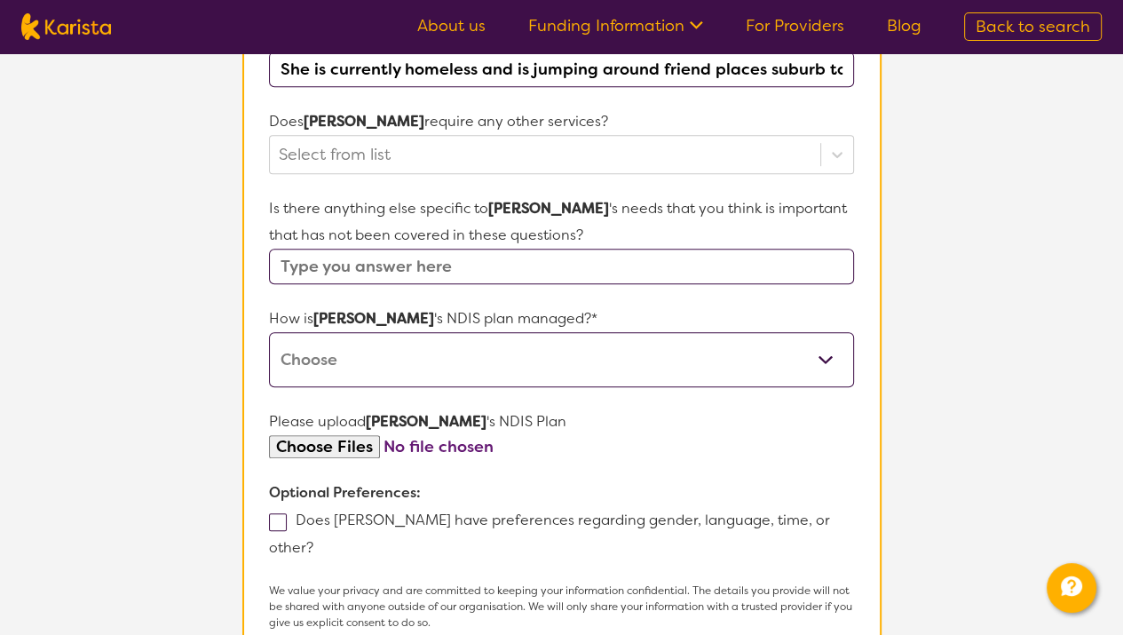
click at [319, 248] on input "text" at bounding box center [561, 265] width 584 height 35
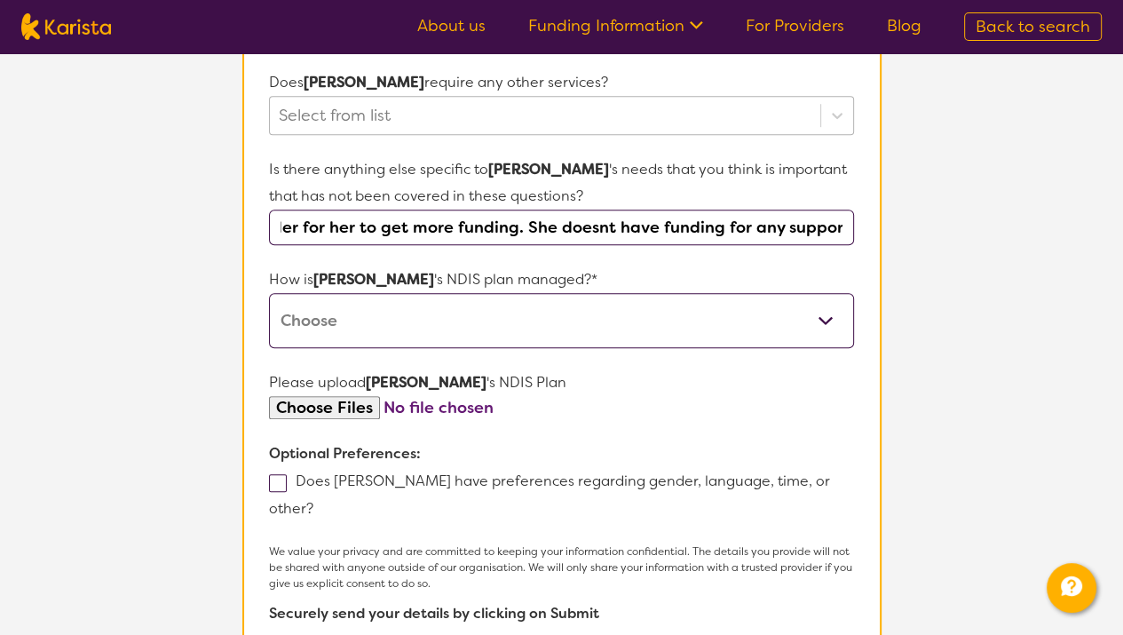
scroll to position [0, 175]
type input "We need a FCA in order for her to get more funding. She doesnt have funding for…"
click at [348, 301] on select "Self-managed NDIS plan Managed by a registered plan management provider (not th…" at bounding box center [561, 320] width 584 height 55
select select "Plan Managed"
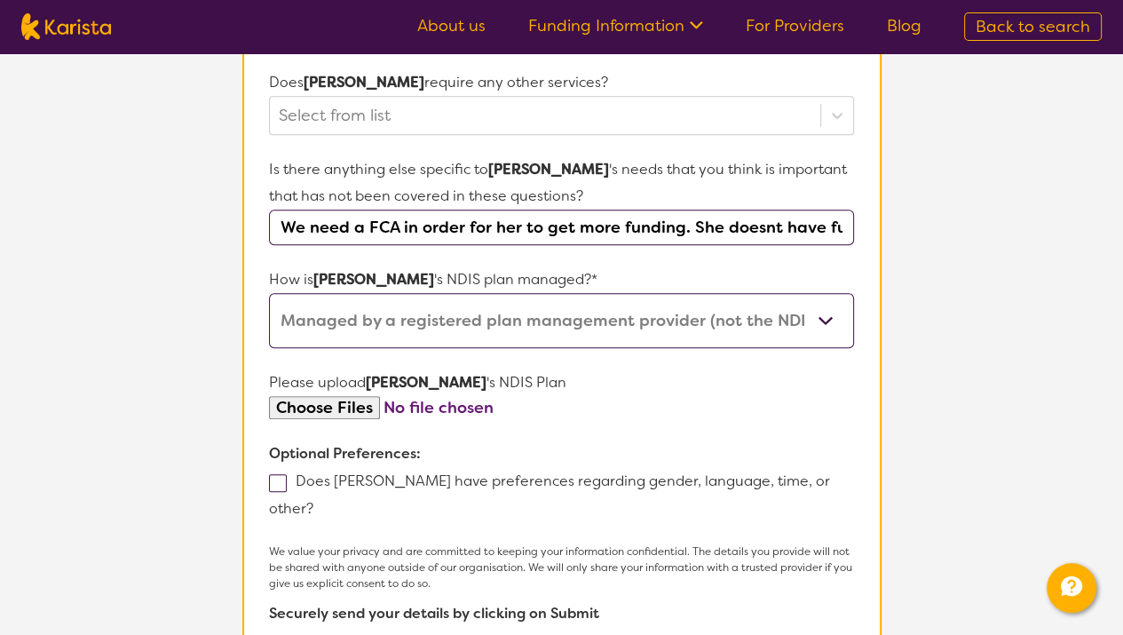
click at [269, 293] on select "Self-managed NDIS plan Managed by a registered plan management provider (not th…" at bounding box center [561, 320] width 584 height 55
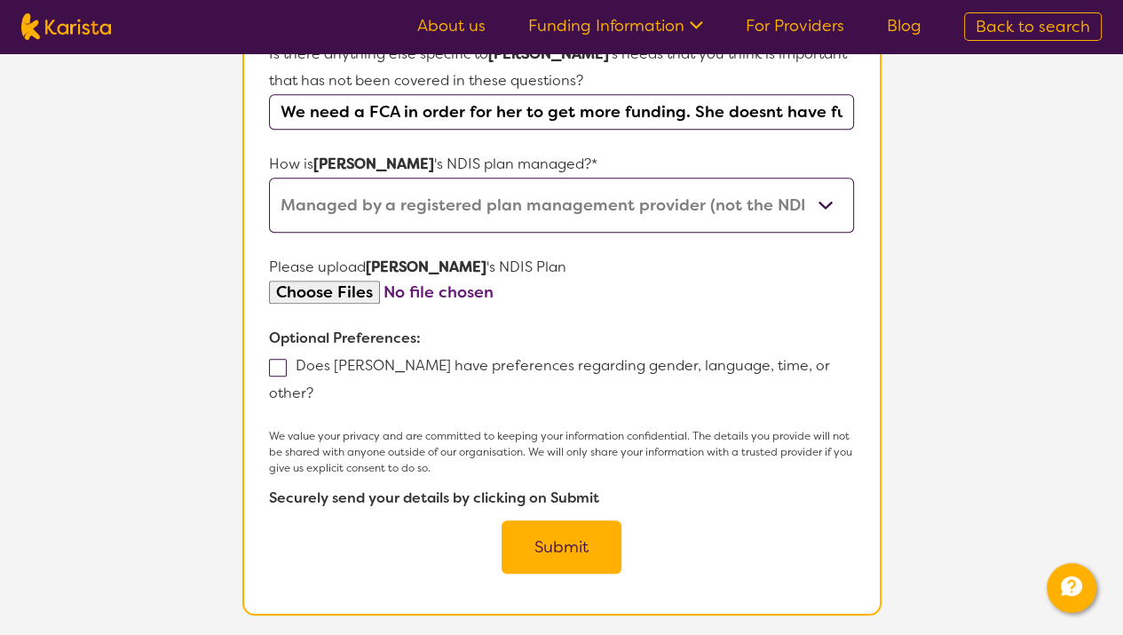
scroll to position [969, 0]
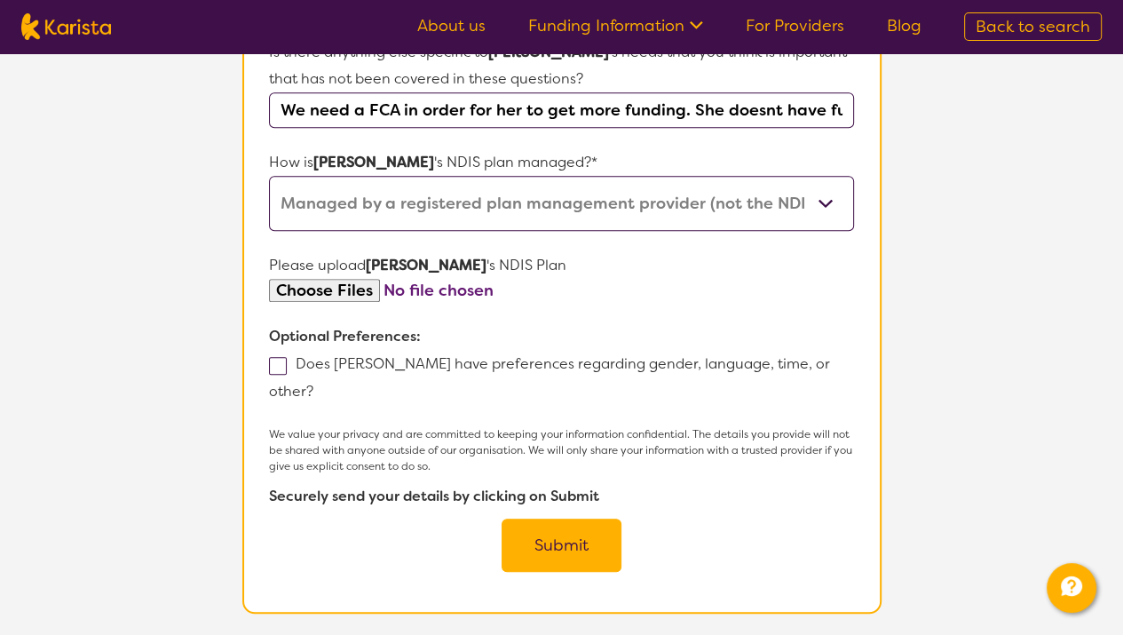
click at [575, 518] on button "Submit" at bounding box center [561, 544] width 120 height 53
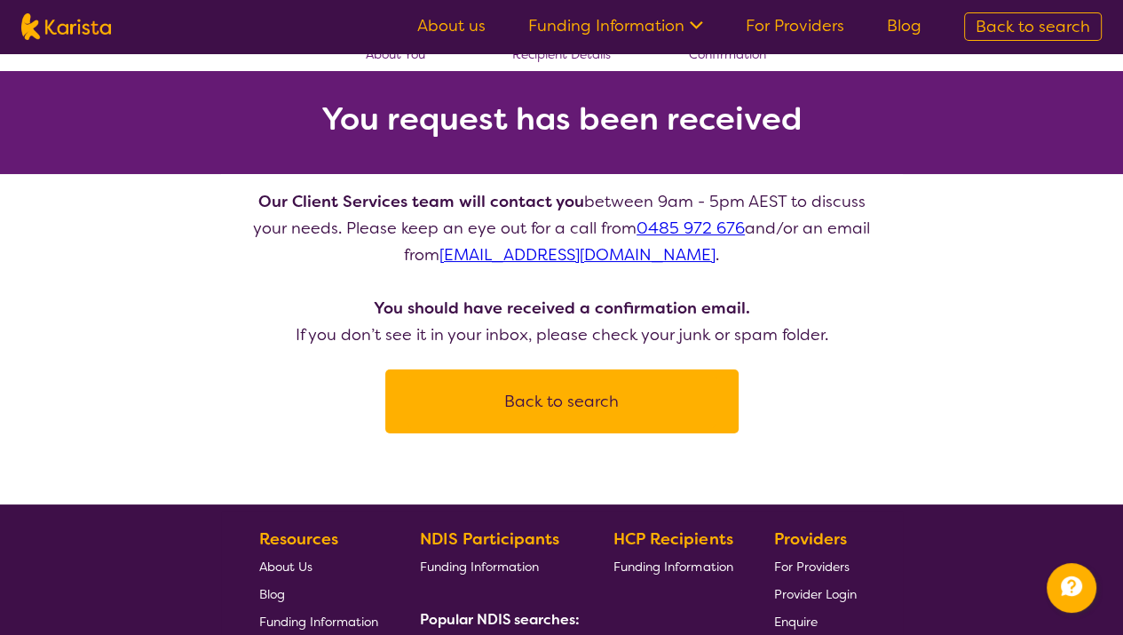
scroll to position [114, 0]
